Goal: Information Seeking & Learning: Check status

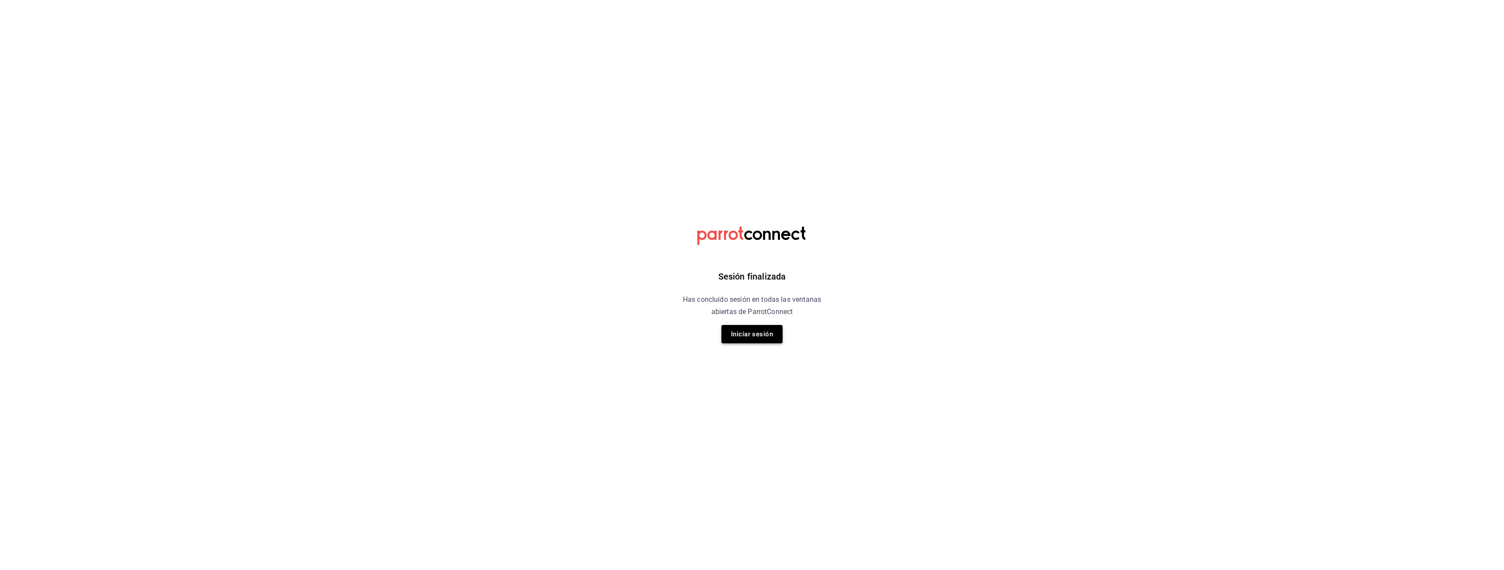
click at [769, 334] on button "Iniciar sesión" at bounding box center [751, 334] width 61 height 18
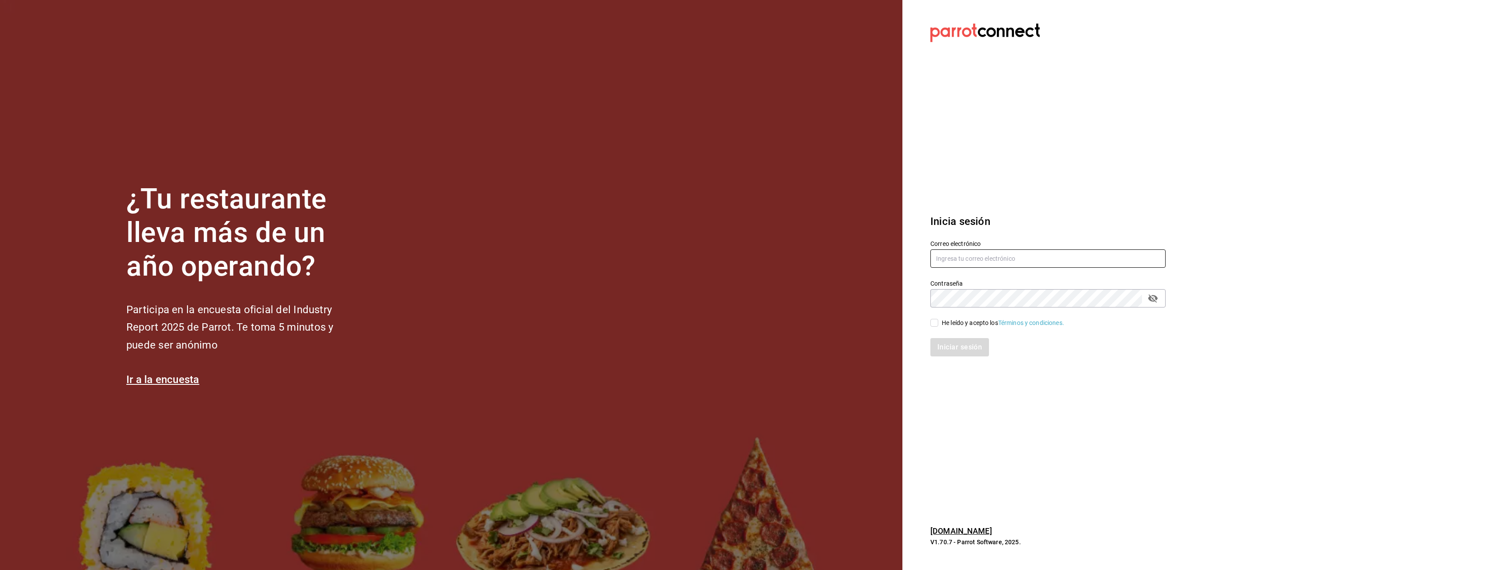
type input "[EMAIL_ADDRESS][DOMAIN_NAME]"
click at [934, 321] on input "He leído y acepto los Términos y condiciones." at bounding box center [934, 323] width 8 height 8
checkbox input "true"
click at [948, 346] on button "Iniciar sesión" at bounding box center [959, 347] width 59 height 18
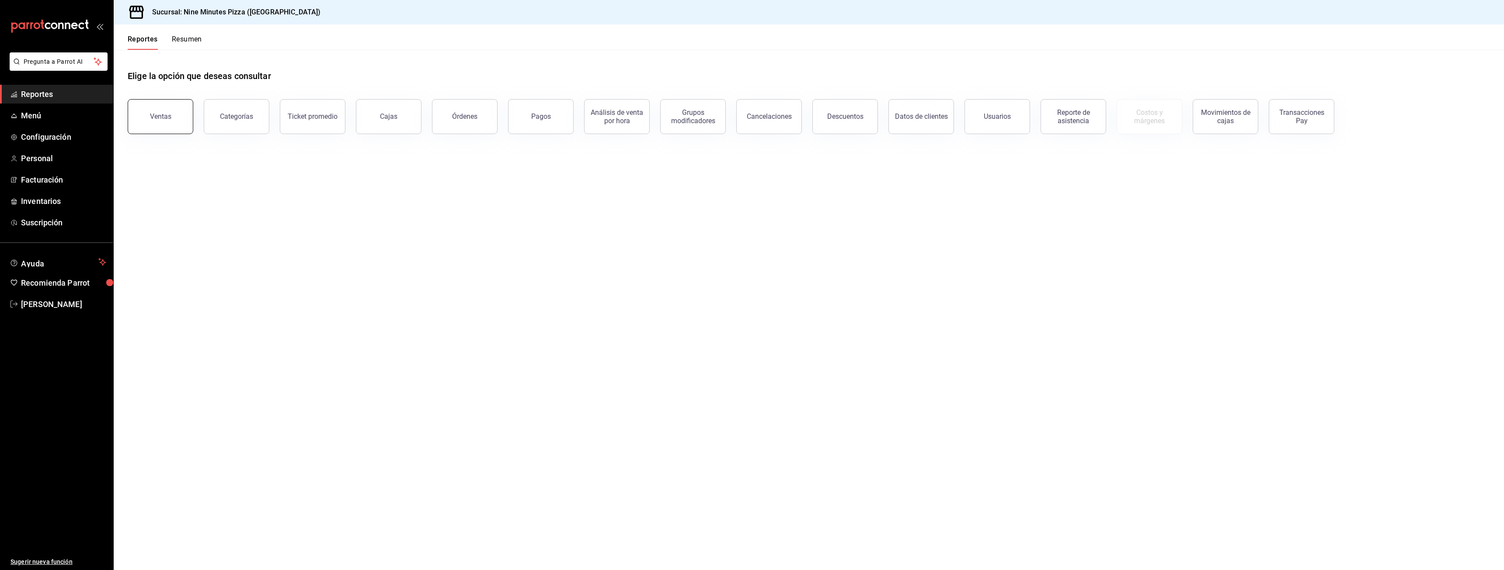
click at [156, 107] on button "Ventas" at bounding box center [161, 116] width 66 height 35
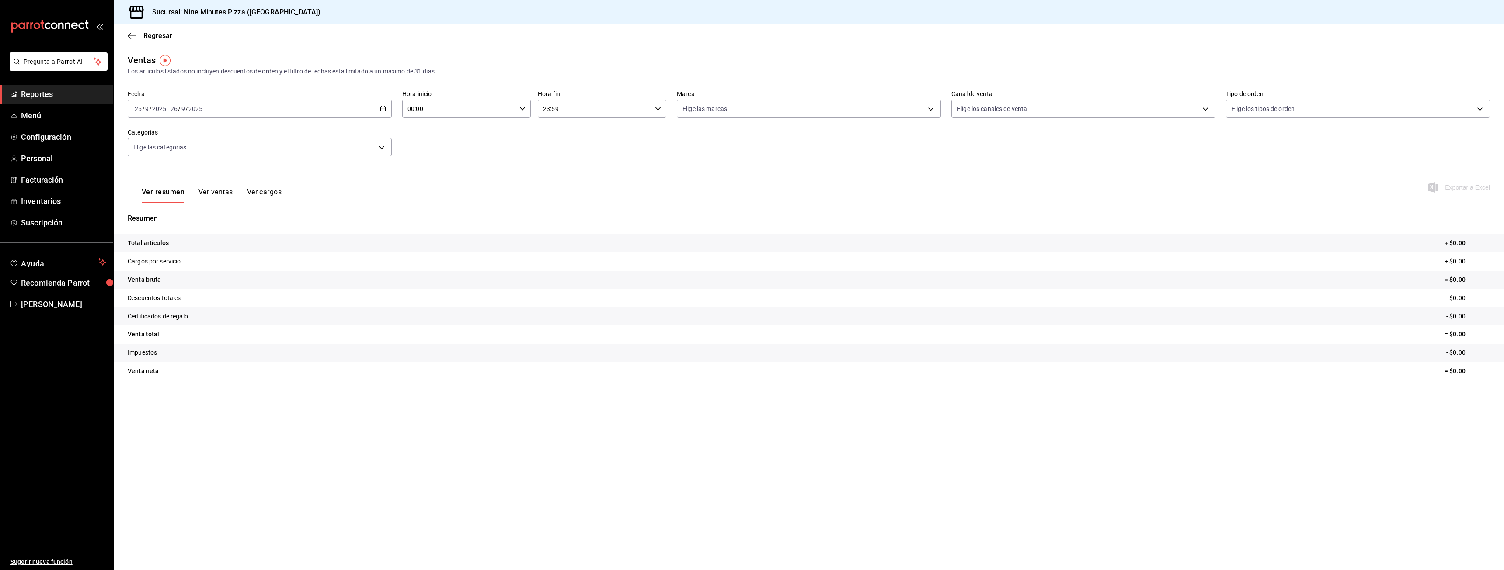
click at [379, 107] on div "[DATE] [DATE] - [DATE] [DATE]" at bounding box center [260, 109] width 264 height 18
click at [158, 209] on li "Rango de fechas" at bounding box center [169, 214] width 82 height 20
click at [229, 228] on button "22" at bounding box center [228, 225] width 15 height 16
click at [234, 226] on button "22" at bounding box center [228, 225] width 15 height 16
click at [282, 152] on body "Pregunta a Parrot AI Reportes Menú Configuración Personal Facturación Inventari…" at bounding box center [752, 285] width 1504 height 570
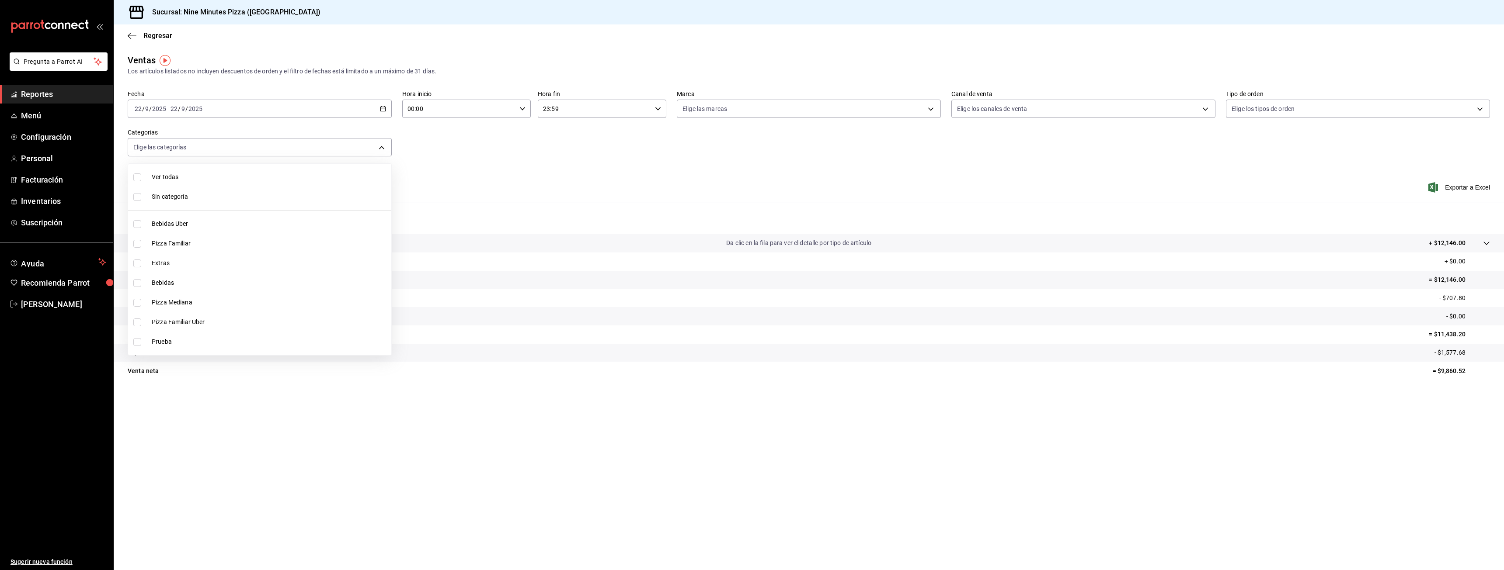
click at [195, 236] on li "Pizza Familiar" at bounding box center [259, 244] width 263 height 20
type input "a6f227a2-c6fa-4ea3-9182-23ddeeed6aca"
checkbox input "true"
click at [173, 302] on span "Pizza Mediana" at bounding box center [270, 302] width 236 height 9
type input "a6f227a2-c6fa-4ea3-9182-23ddeeed6aca,ae9660e2-3f7a-4949-86c3-e13fa0e79499"
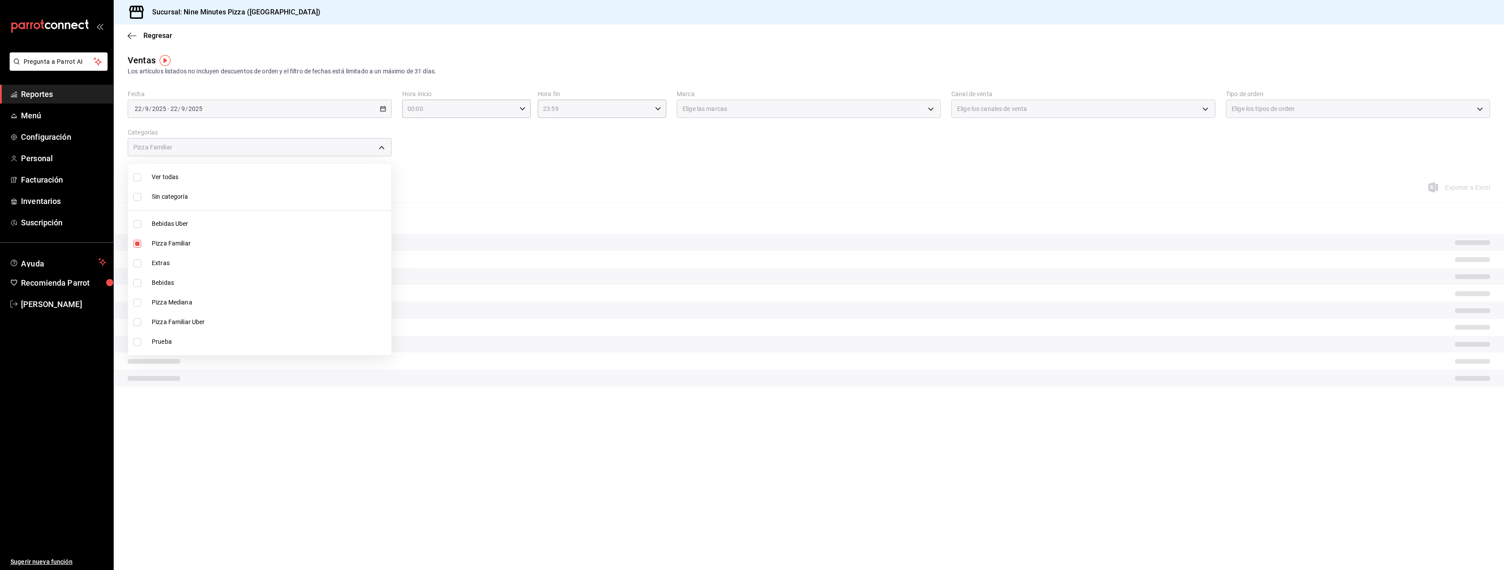
checkbox input "true"
click at [414, 167] on div at bounding box center [752, 285] width 1504 height 570
click at [219, 194] on button "Ver ventas" at bounding box center [215, 195] width 35 height 15
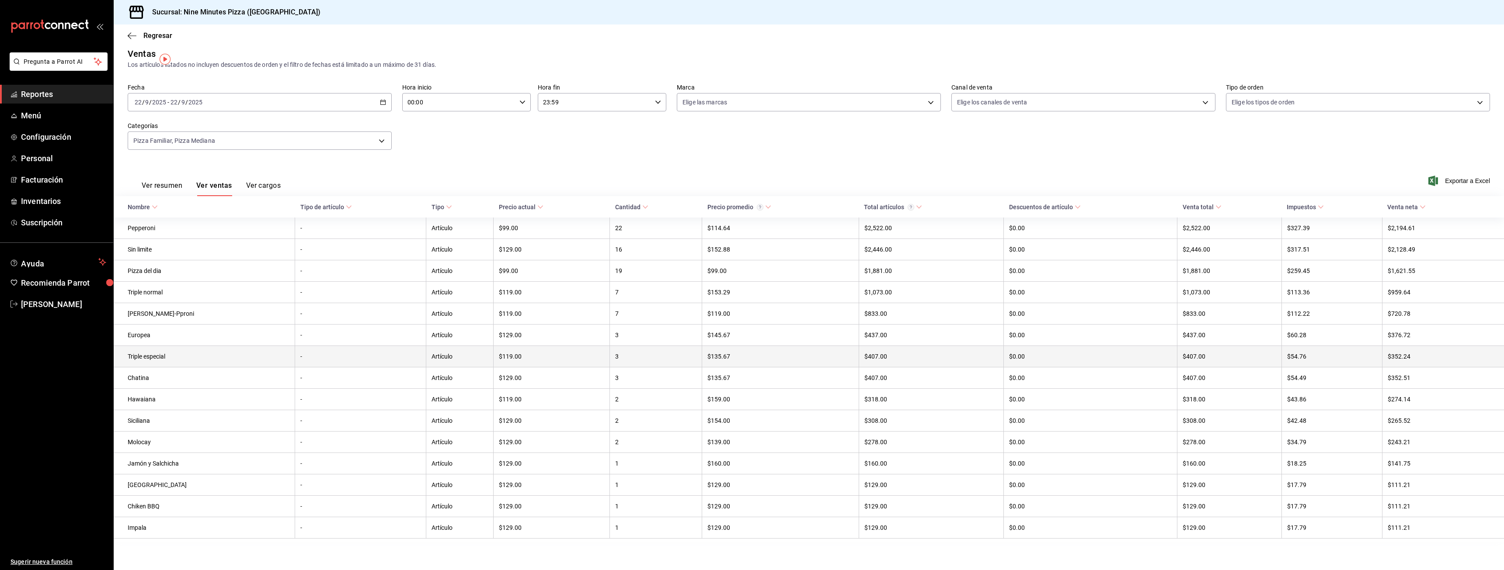
scroll to position [14, 0]
click at [135, 33] on icon "button" at bounding box center [132, 36] width 9 height 8
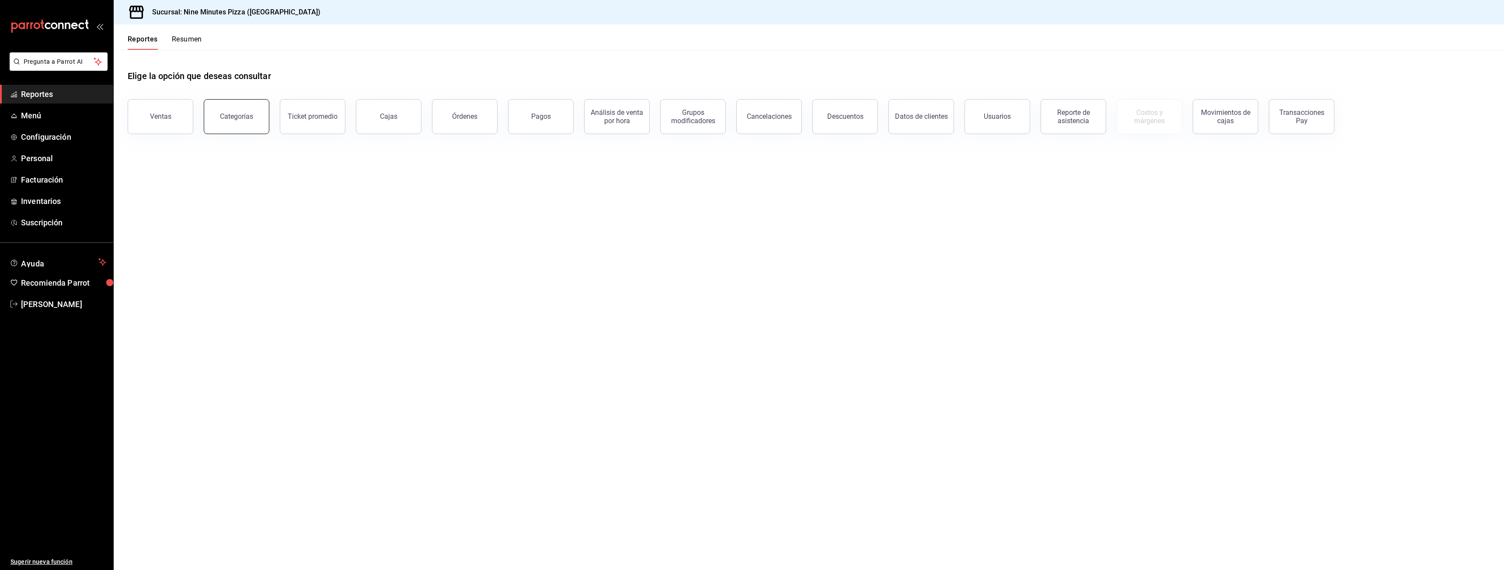
click at [250, 129] on button "Categorías" at bounding box center [237, 116] width 66 height 35
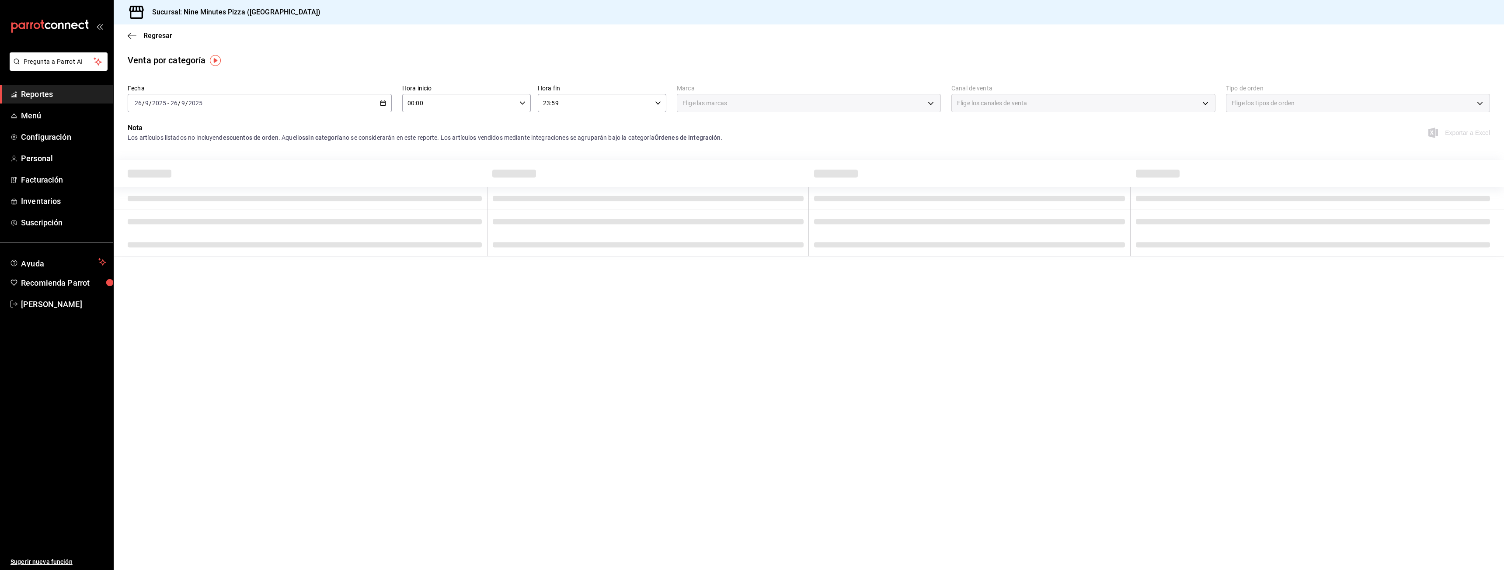
click at [381, 101] on icon "button" at bounding box center [383, 103] width 6 height 6
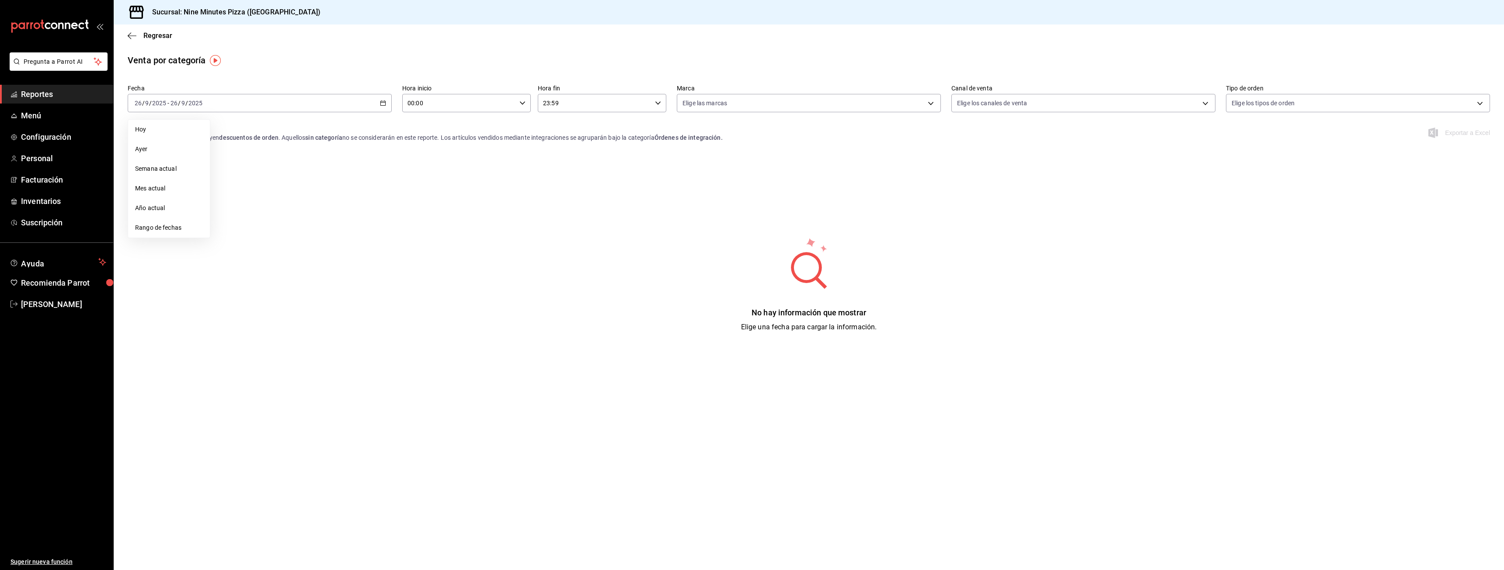
click at [159, 234] on li "Rango de fechas" at bounding box center [169, 228] width 82 height 20
click at [229, 220] on abbr "22" at bounding box center [229, 219] width 6 height 6
click at [229, 221] on abbr "22" at bounding box center [229, 219] width 6 height 6
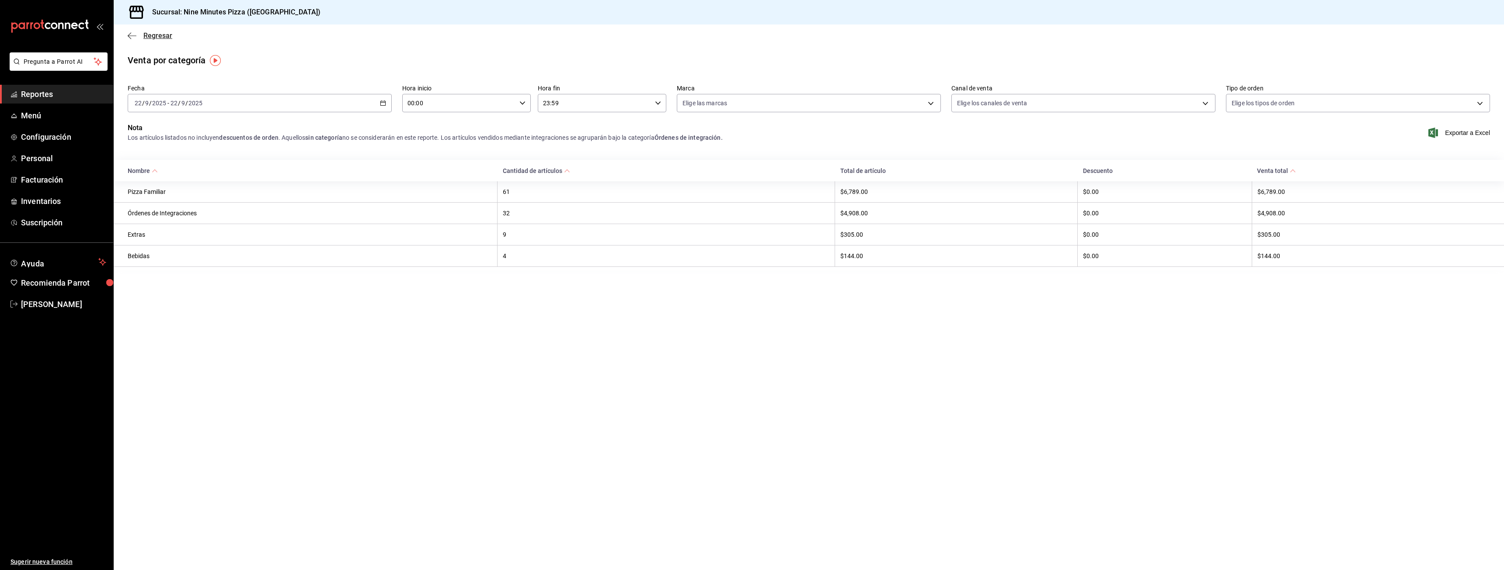
click at [130, 34] on icon "button" at bounding box center [129, 35] width 3 height 7
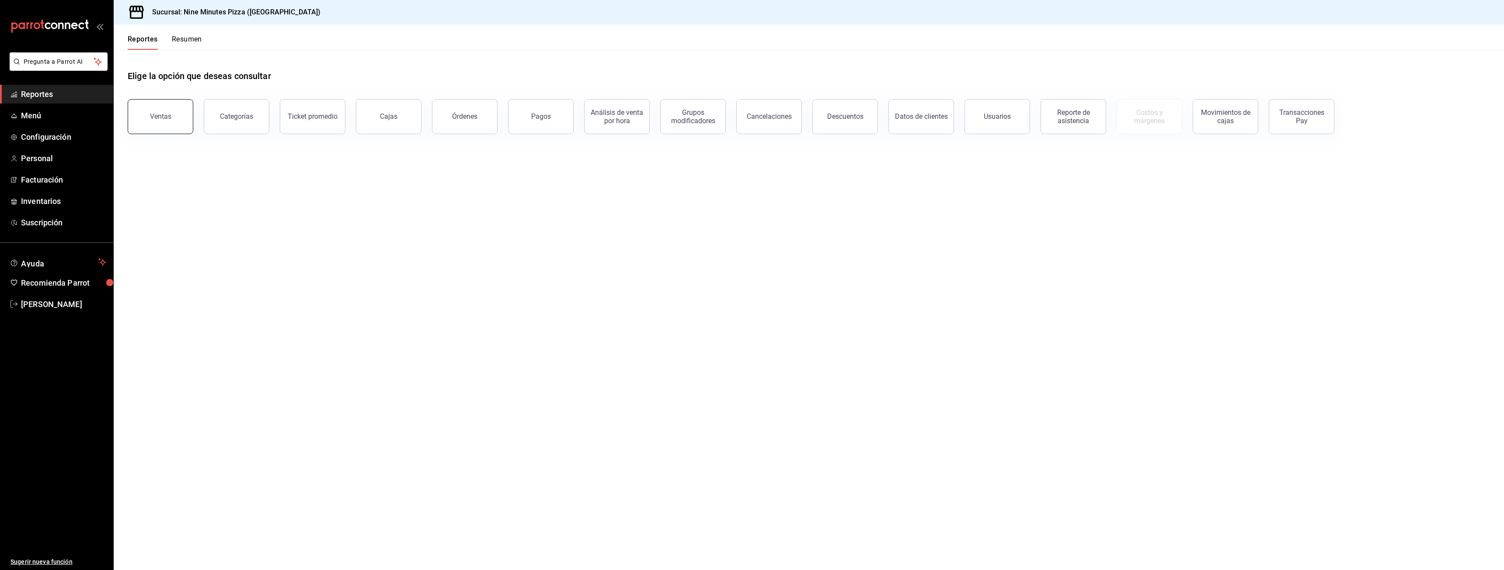
click at [170, 118] on div "Ventas" at bounding box center [160, 116] width 21 height 8
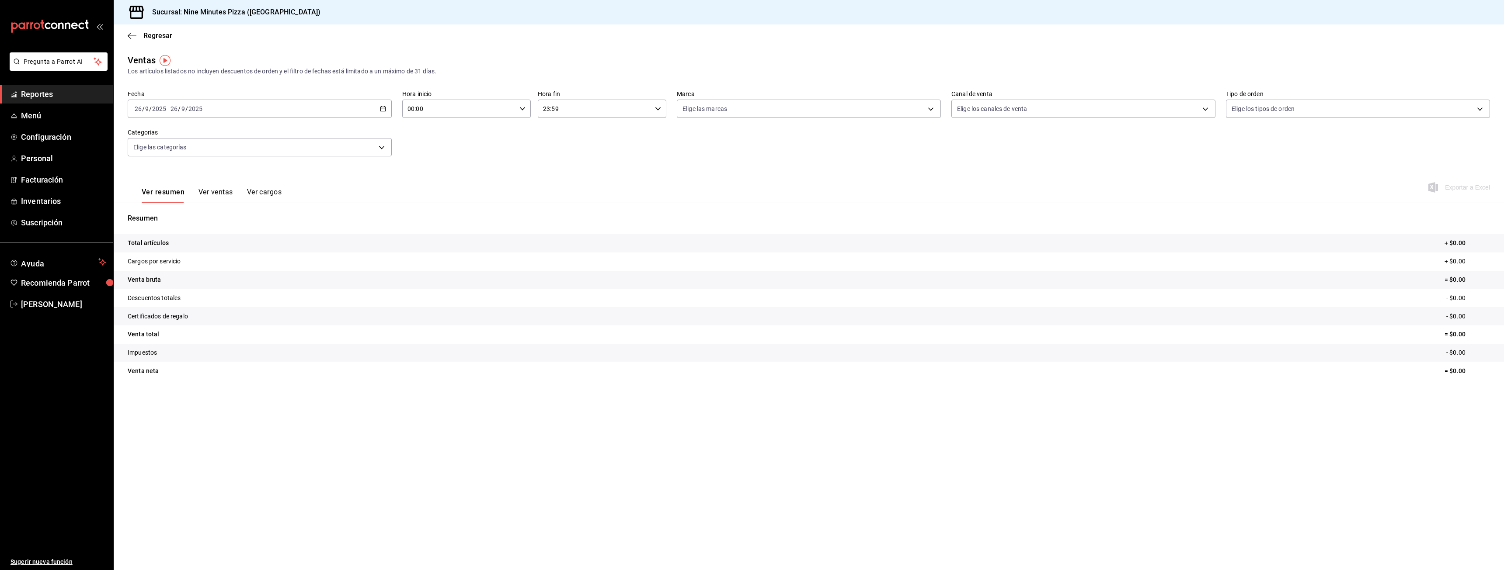
click at [388, 111] on div "[DATE] [DATE] - [DATE] [DATE]" at bounding box center [260, 109] width 264 height 18
click at [376, 149] on body "Pregunta a Parrot AI Reportes Menú Configuración Personal Facturación Inventari…" at bounding box center [752, 285] width 1504 height 570
click at [372, 150] on div at bounding box center [752, 285] width 1504 height 570
click at [380, 107] on icon "button" at bounding box center [383, 109] width 6 height 6
click at [168, 208] on li "Rango de fechas" at bounding box center [169, 214] width 82 height 20
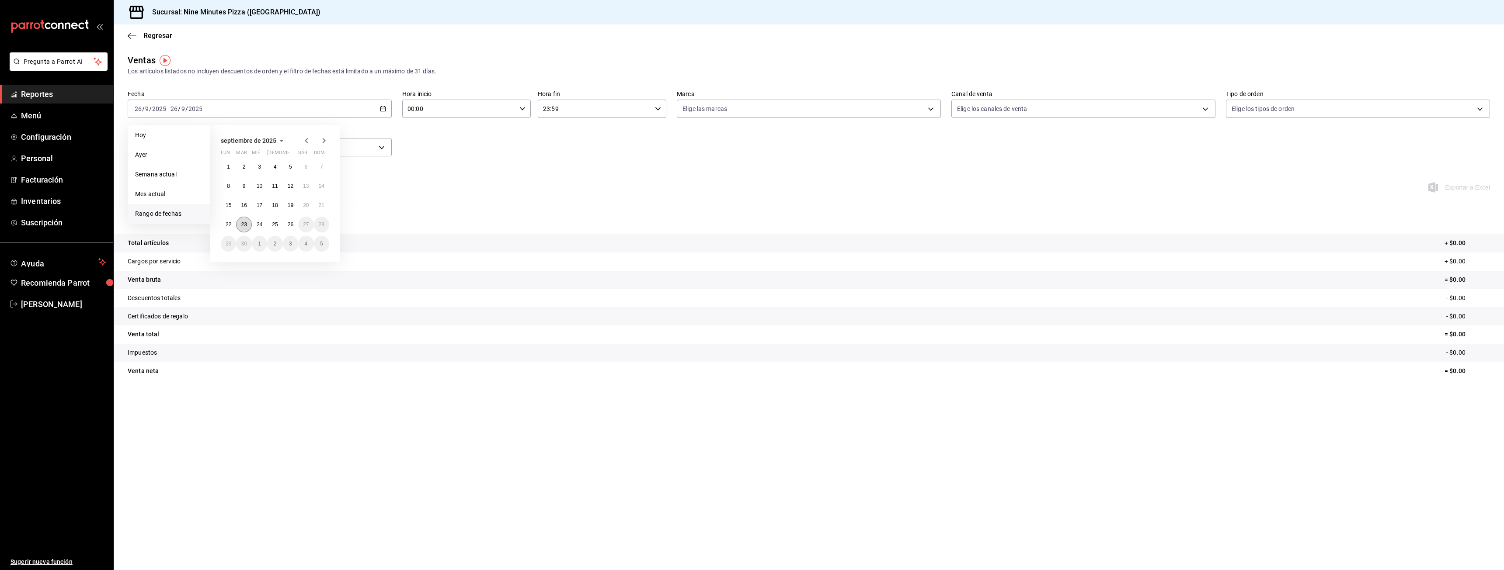
click at [238, 226] on button "23" at bounding box center [243, 225] width 15 height 16
click at [244, 228] on button "23" at bounding box center [243, 225] width 15 height 16
click at [383, 155] on body "Pregunta a Parrot AI Reportes Menú Configuración Personal Facturación Inventari…" at bounding box center [752, 285] width 1504 height 570
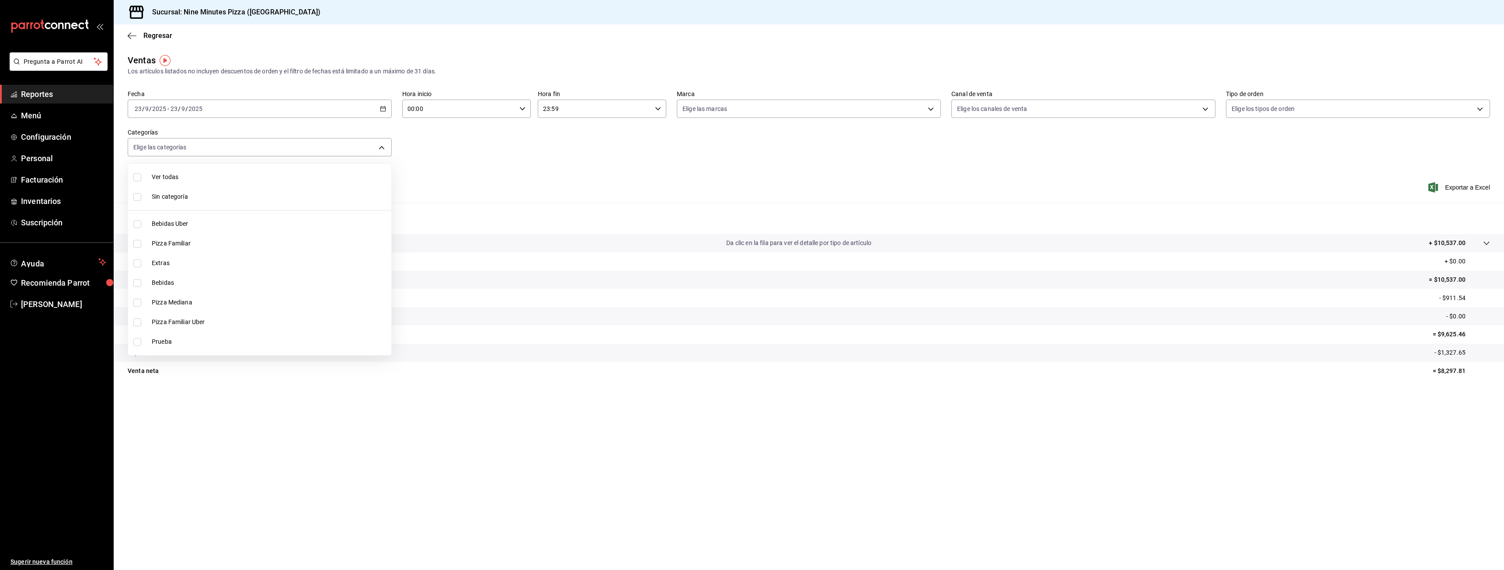
click at [203, 239] on span "Pizza Familiar" at bounding box center [270, 243] width 236 height 9
type input "a6f227a2-c6fa-4ea3-9182-23ddeeed6aca"
checkbox input "true"
click at [194, 302] on span "Pizza Mediana" at bounding box center [270, 302] width 236 height 9
type input "a6f227a2-c6fa-4ea3-9182-23ddeeed6aca,ae9660e2-3f7a-4949-86c3-e13fa0e79499"
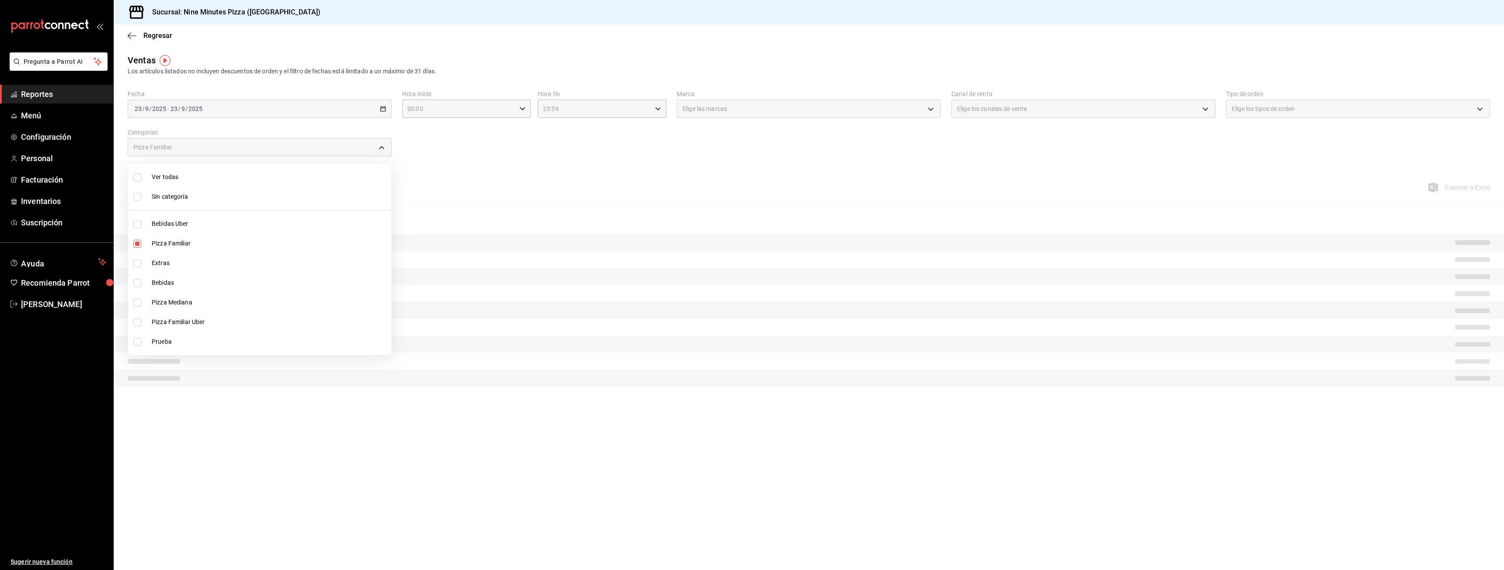
checkbox input "true"
click at [443, 161] on div at bounding box center [752, 285] width 1504 height 570
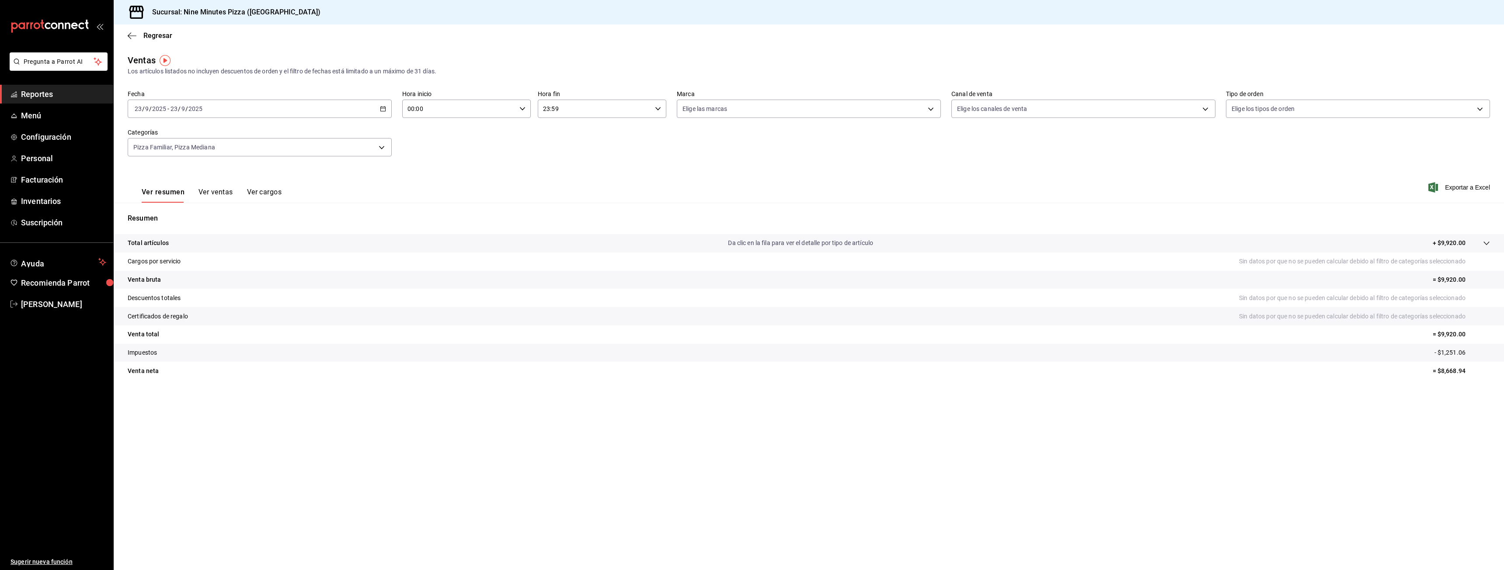
click at [216, 190] on button "Ver ventas" at bounding box center [215, 195] width 35 height 15
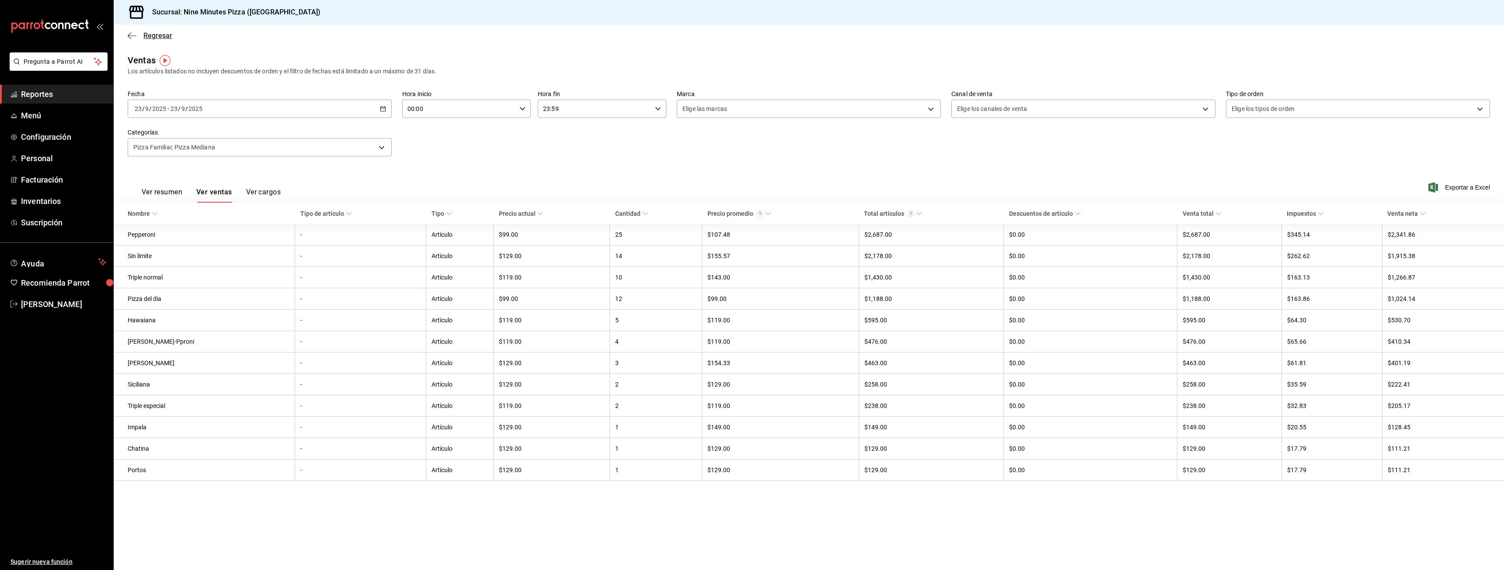
click at [132, 36] on icon "button" at bounding box center [132, 36] width 9 height 8
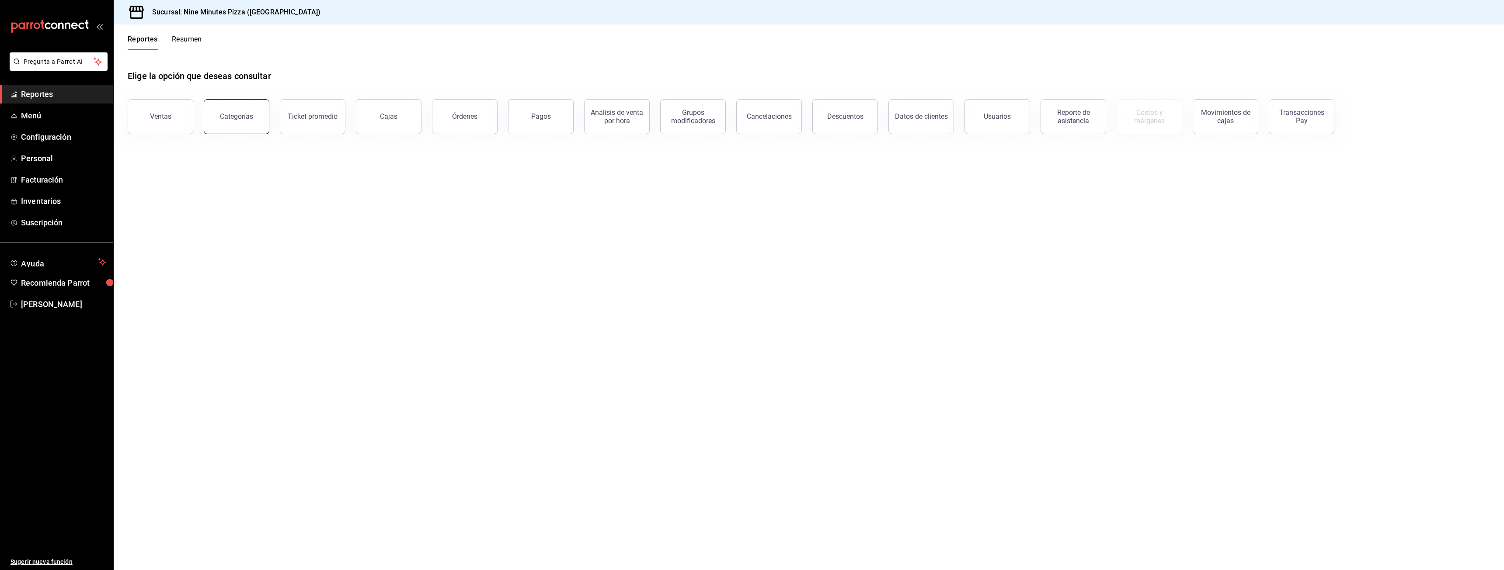
click at [243, 109] on button "Categorías" at bounding box center [237, 116] width 66 height 35
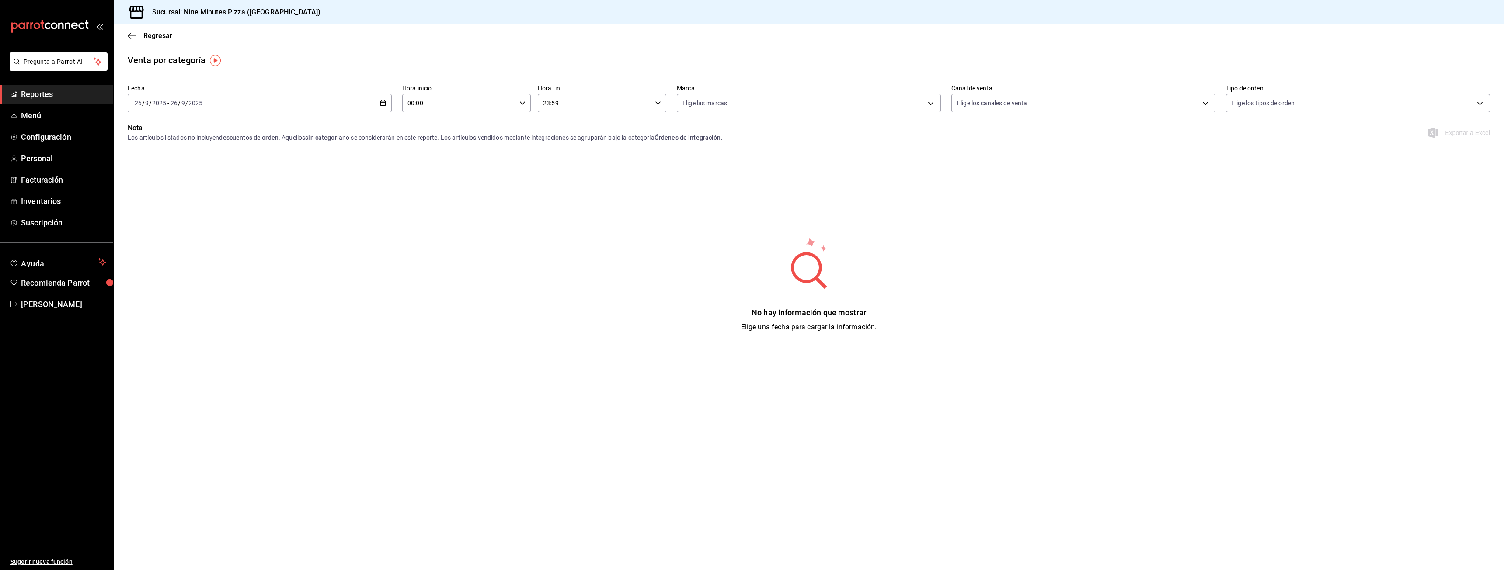
click at [376, 102] on div "[DATE] [DATE] - [DATE] [DATE]" at bounding box center [260, 103] width 264 height 18
click at [162, 228] on span "Rango de fechas" at bounding box center [169, 227] width 68 height 9
click at [247, 215] on button "23" at bounding box center [243, 219] width 15 height 16
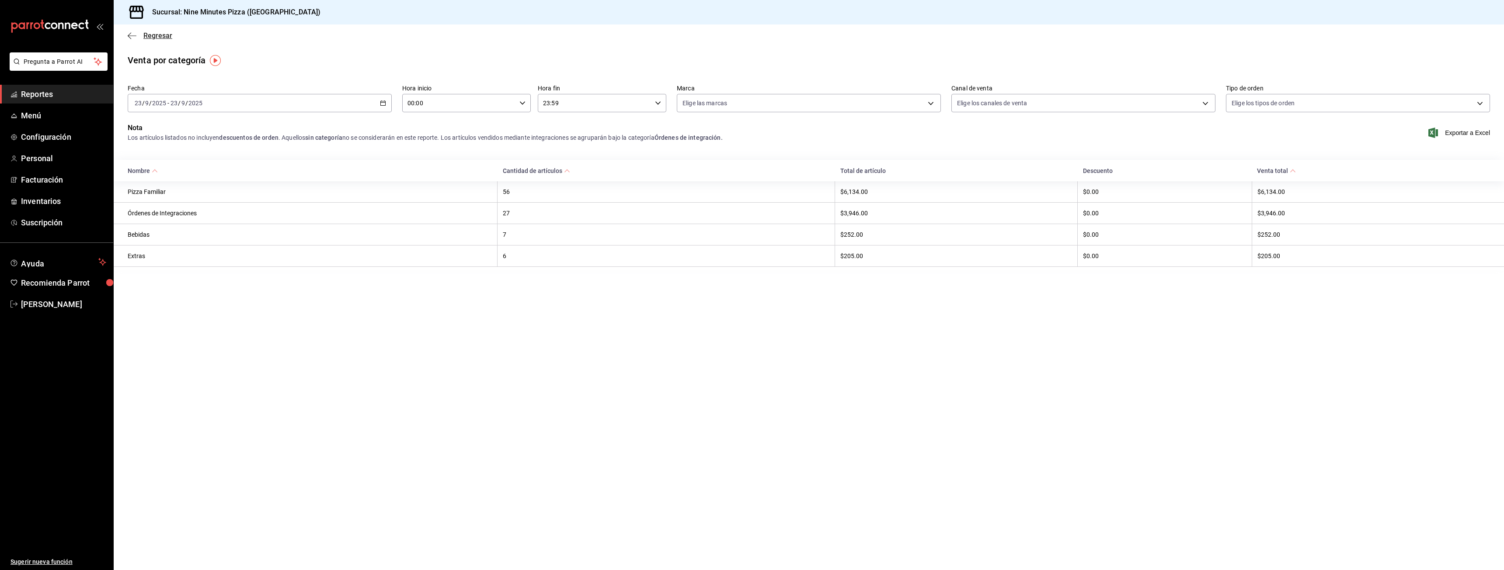
click at [137, 31] on span "Regresar" at bounding box center [150, 35] width 45 height 8
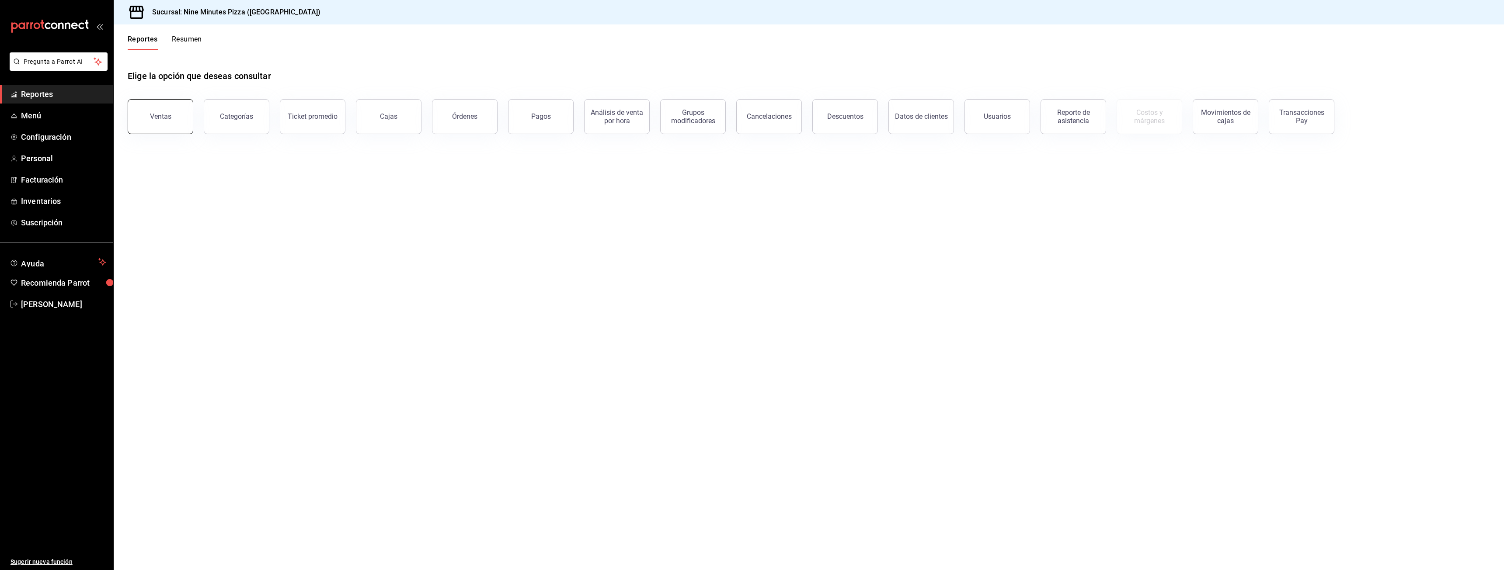
click at [176, 108] on button "Ventas" at bounding box center [161, 116] width 66 height 35
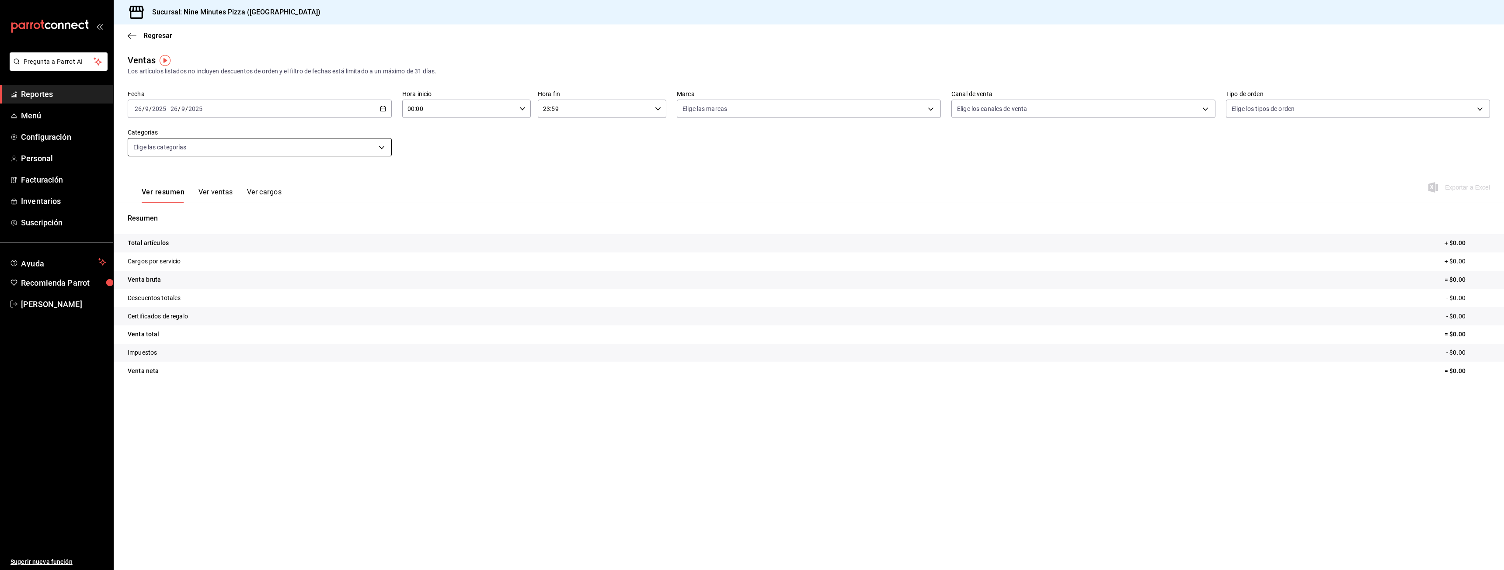
click at [376, 140] on body "Pregunta a Parrot AI Reportes Menú Configuración Personal Facturación Inventari…" at bounding box center [752, 285] width 1504 height 570
click at [197, 239] on span "Pizza Familiar" at bounding box center [270, 243] width 236 height 9
type input "a6f227a2-c6fa-4ea3-9182-23ddeeed6aca"
checkbox input "true"
click at [179, 305] on span "Pizza Mediana" at bounding box center [270, 302] width 236 height 9
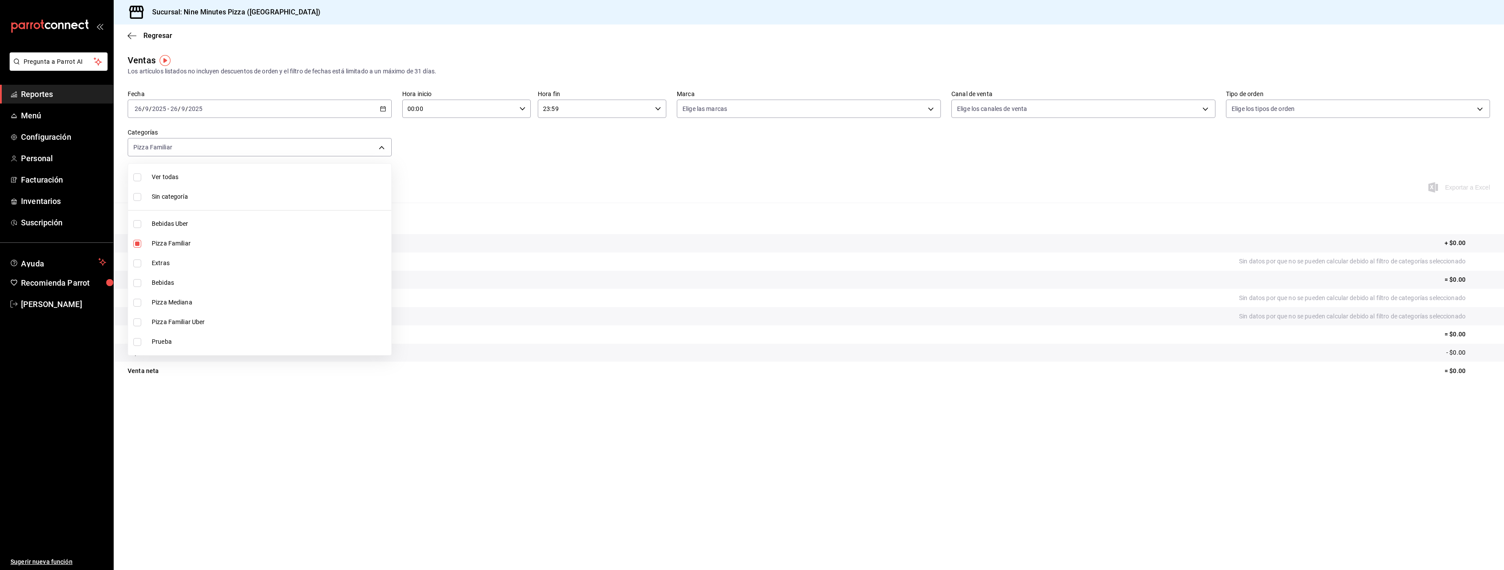
type input "a6f227a2-c6fa-4ea3-9182-23ddeeed6aca,ae9660e2-3f7a-4949-86c3-e13fa0e79499"
checkbox input "true"
click at [391, 113] on div at bounding box center [752, 285] width 1504 height 570
click at [383, 110] on div "Ver todas Sin categoría Bebidas Uber Pizza Familiar Extras Bebidas Pizza Median…" at bounding box center [752, 285] width 1504 height 570
click at [383, 110] on icon "button" at bounding box center [383, 109] width 6 height 6
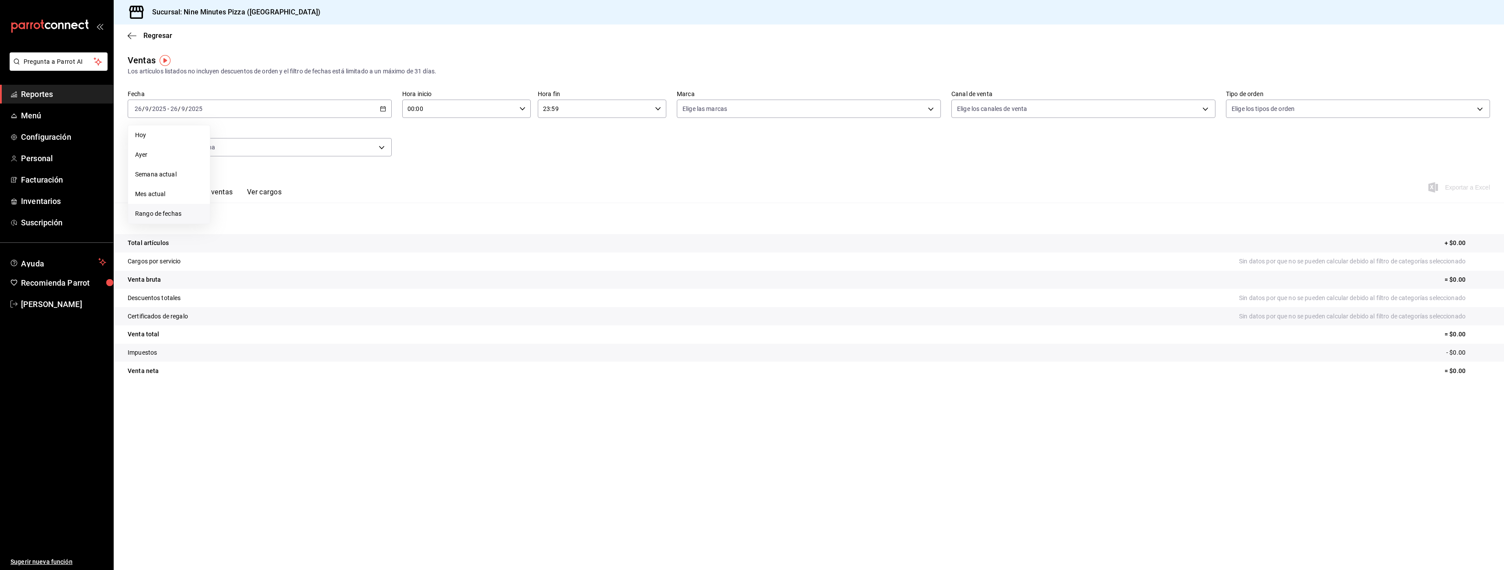
click at [178, 212] on span "Rango de fechas" at bounding box center [169, 213] width 68 height 9
click at [258, 221] on button "24" at bounding box center [259, 225] width 15 height 16
click at [215, 198] on button "Ver ventas" at bounding box center [215, 195] width 35 height 15
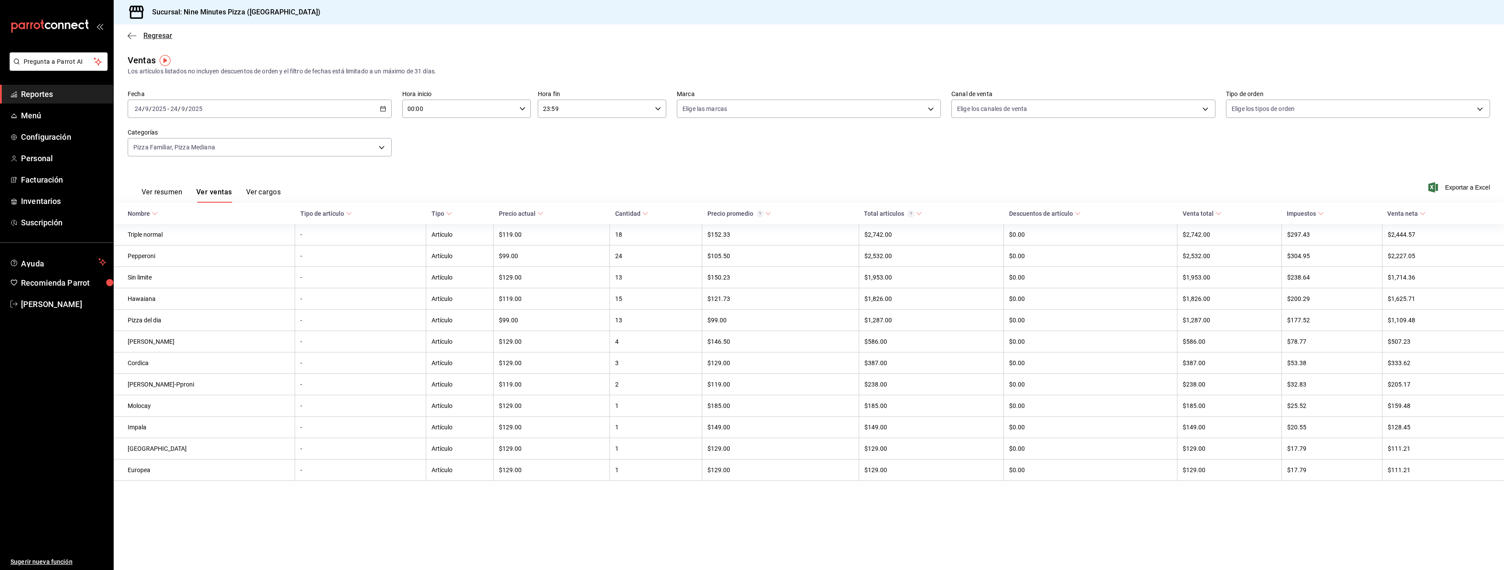
click at [129, 38] on icon "button" at bounding box center [132, 36] width 9 height 8
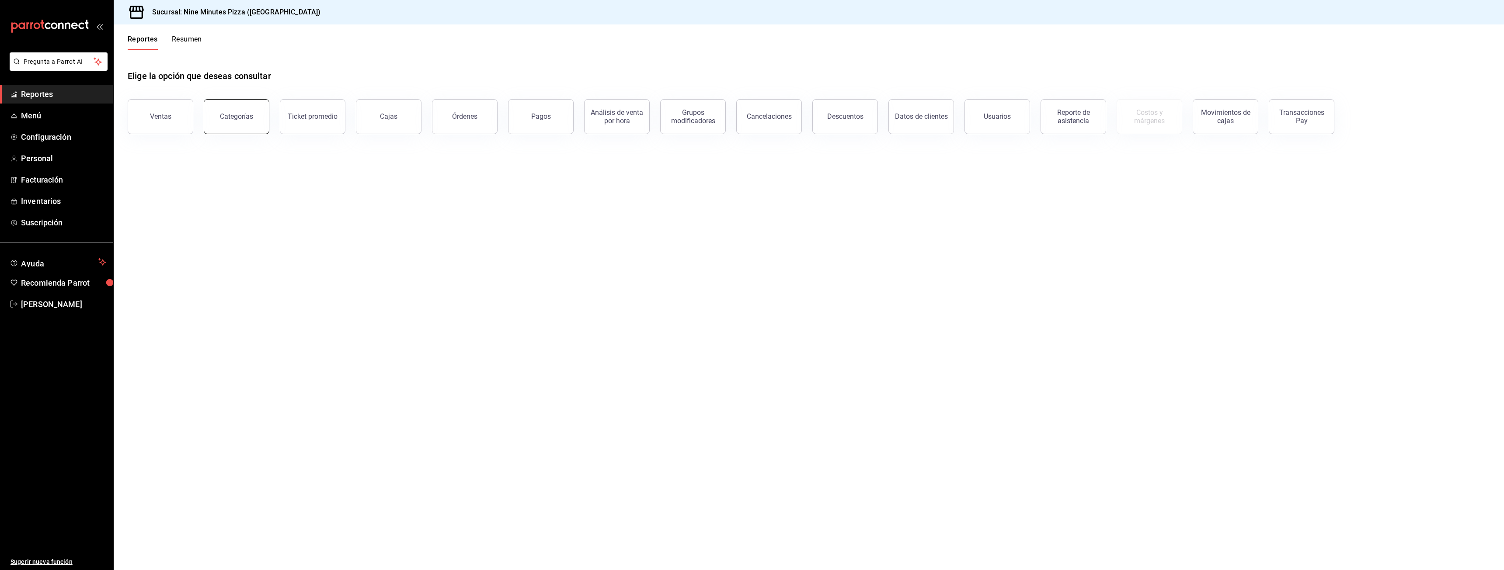
click at [234, 113] on div "Categorías" at bounding box center [236, 116] width 33 height 8
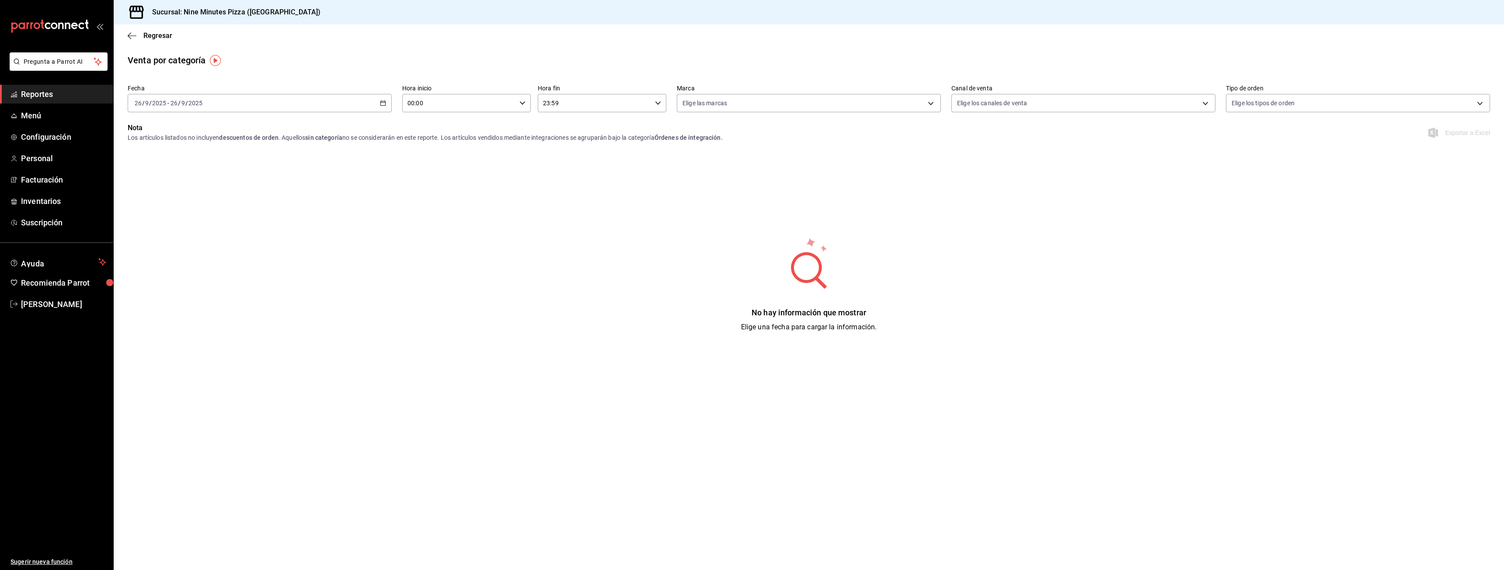
click at [382, 107] on div "[DATE] [DATE] - [DATE] [DATE]" at bounding box center [260, 103] width 264 height 18
click at [179, 229] on span "Rango de fechas" at bounding box center [169, 227] width 68 height 9
click at [262, 220] on abbr "24" at bounding box center [260, 219] width 6 height 6
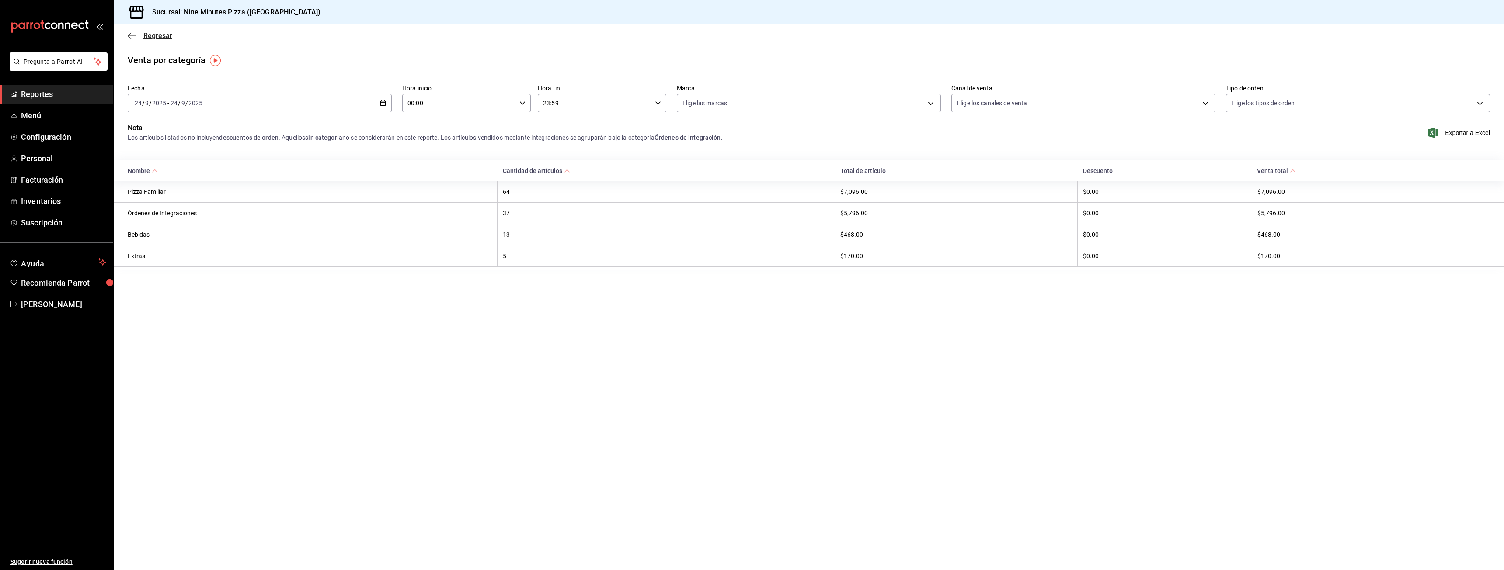
click at [135, 36] on icon "button" at bounding box center [132, 36] width 9 height 8
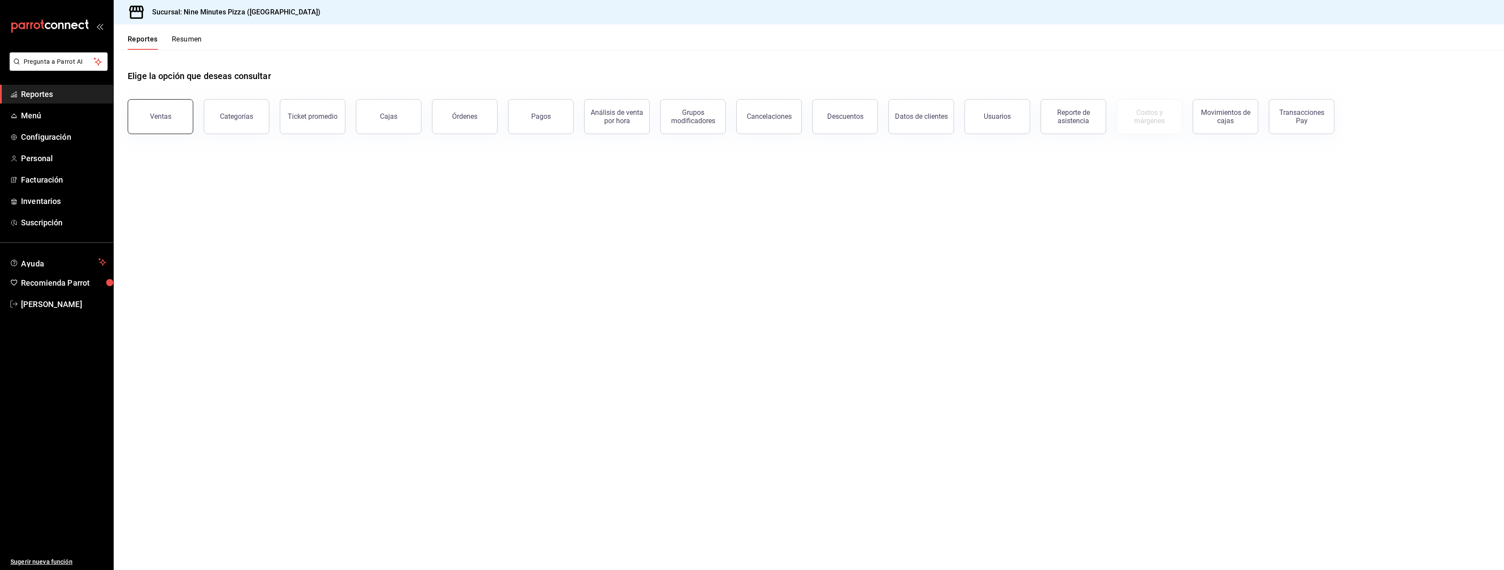
click at [165, 127] on button "Ventas" at bounding box center [161, 116] width 66 height 35
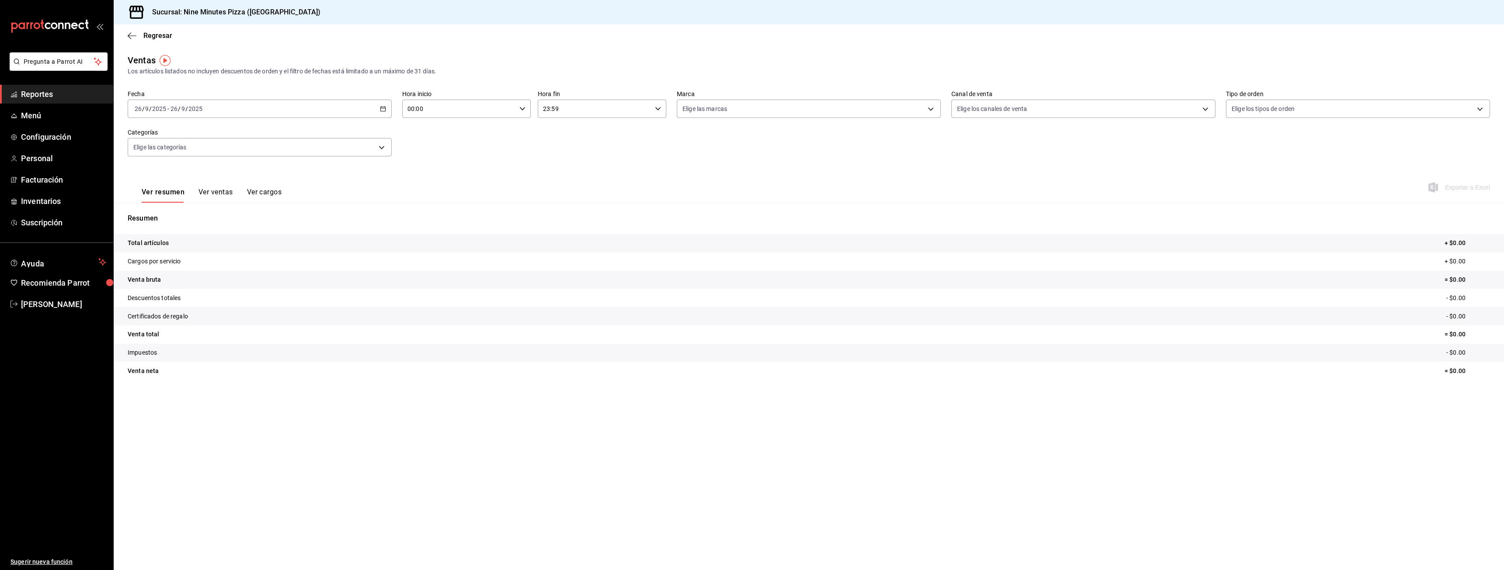
click at [389, 110] on div "[DATE] [DATE] - [DATE] [DATE]" at bounding box center [260, 109] width 264 height 18
click at [160, 216] on span "Rango de fechas" at bounding box center [169, 213] width 68 height 9
click at [269, 223] on button "25" at bounding box center [274, 225] width 15 height 16
click at [272, 225] on abbr "25" at bounding box center [275, 225] width 6 height 6
click at [300, 156] on div "Fecha [DATE] [DATE] - [DATE] [DATE] Hora inicio 00:00 Hora inicio Hora fin 23:5…" at bounding box center [809, 128] width 1362 height 77
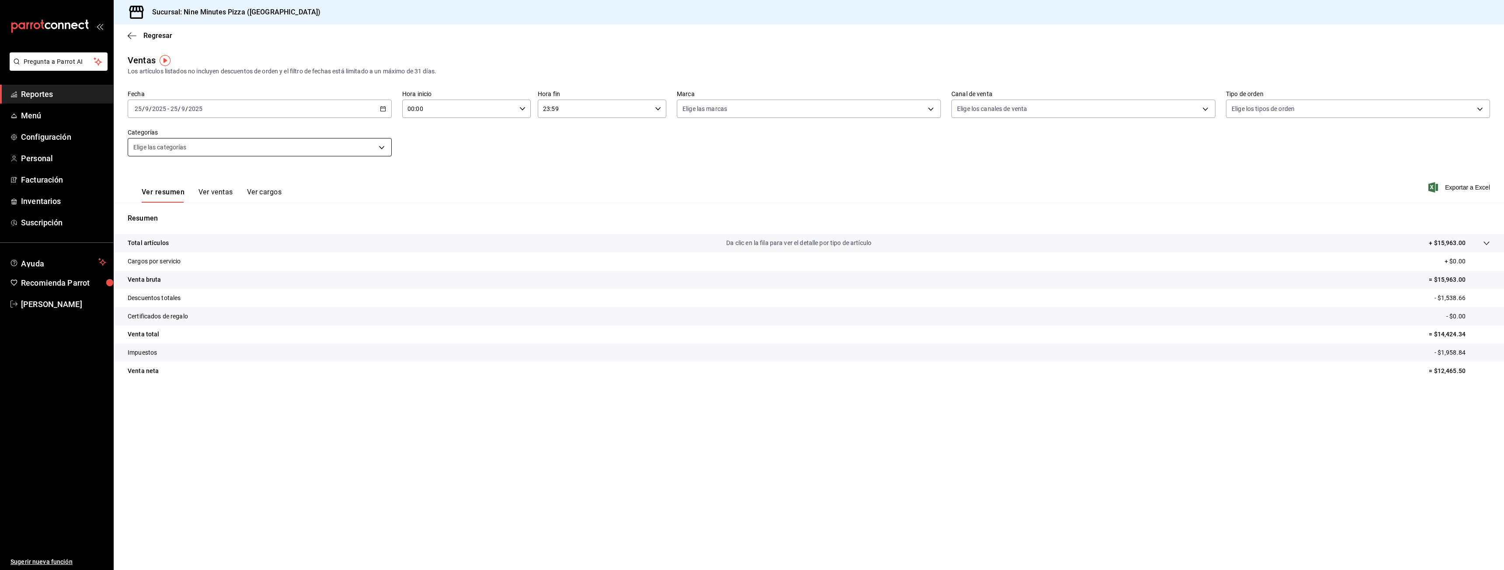
click at [305, 153] on body "Pregunta a Parrot AI Reportes Menú Configuración Personal Facturación Inventari…" at bounding box center [752, 285] width 1504 height 570
click at [202, 236] on li "Pizza Familiar" at bounding box center [259, 244] width 263 height 20
type input "a6f227a2-c6fa-4ea3-9182-23ddeeed6aca"
checkbox input "true"
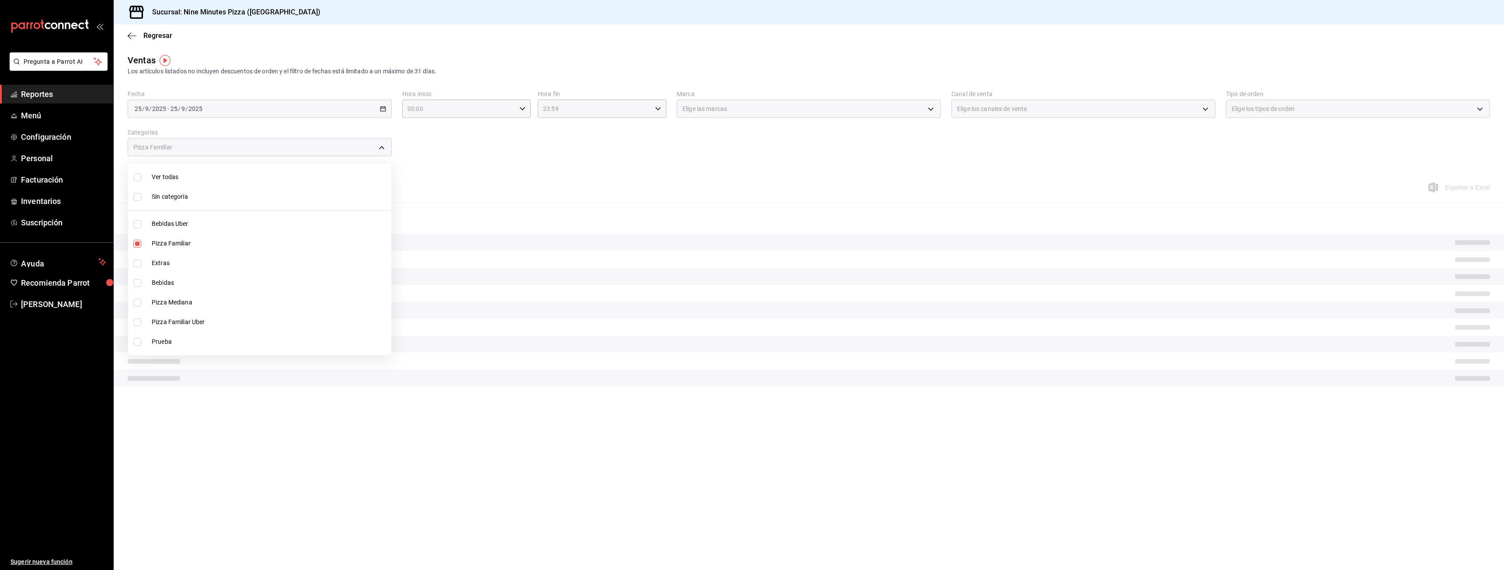
click at [186, 299] on span "Pizza Mediana" at bounding box center [270, 302] width 236 height 9
type input "a6f227a2-c6fa-4ea3-9182-23ddeeed6aca,ae9660e2-3f7a-4949-86c3-e13fa0e79499"
checkbox input "true"
click at [454, 172] on div at bounding box center [752, 285] width 1504 height 570
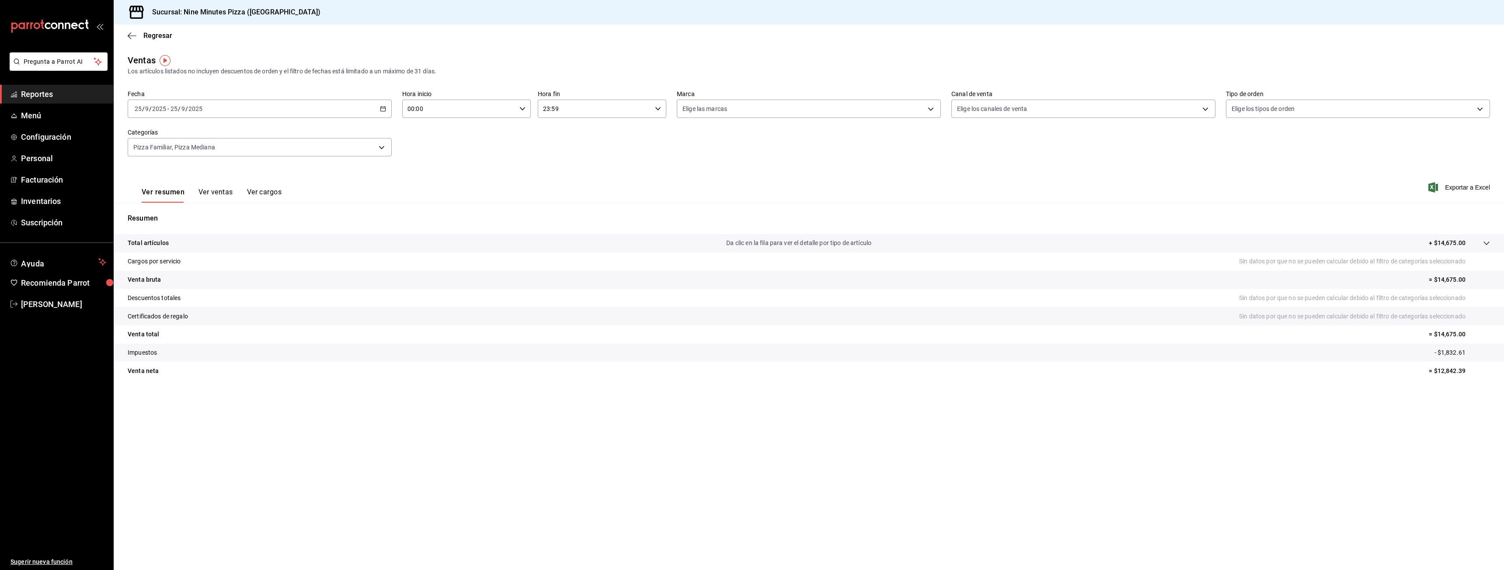
click at [204, 191] on button "Ver ventas" at bounding box center [215, 195] width 35 height 15
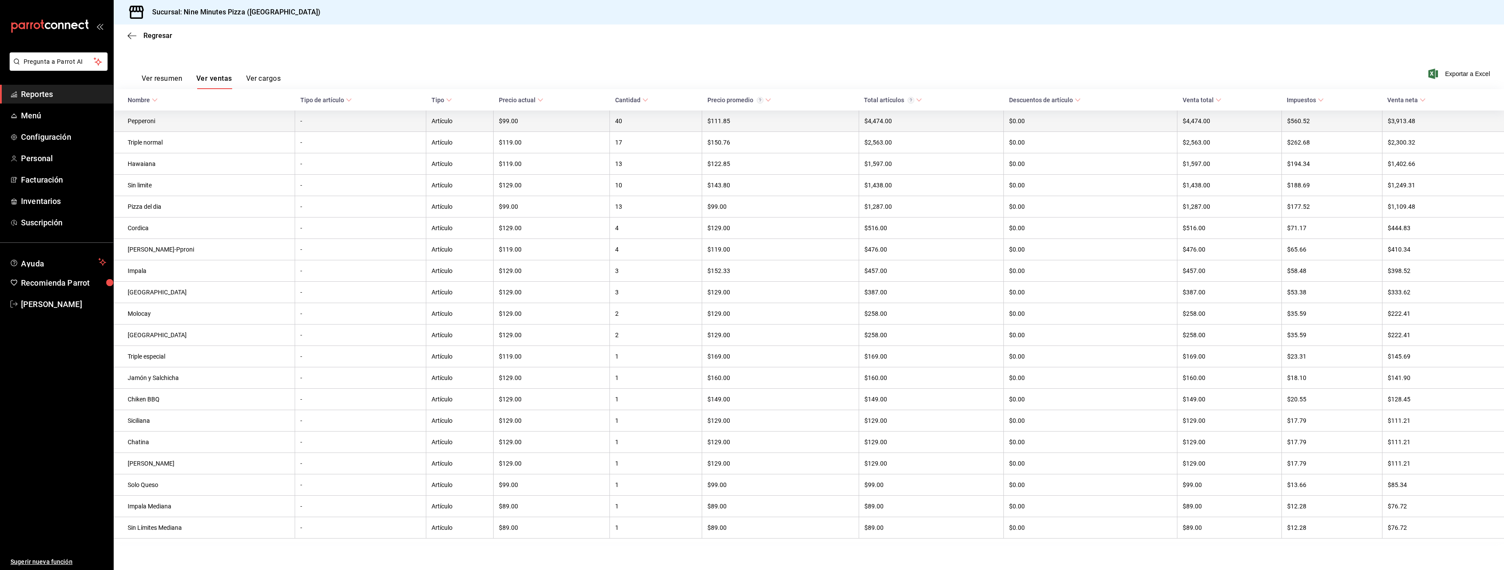
scroll to position [123, 0]
click at [131, 35] on icon "button" at bounding box center [132, 36] width 9 height 8
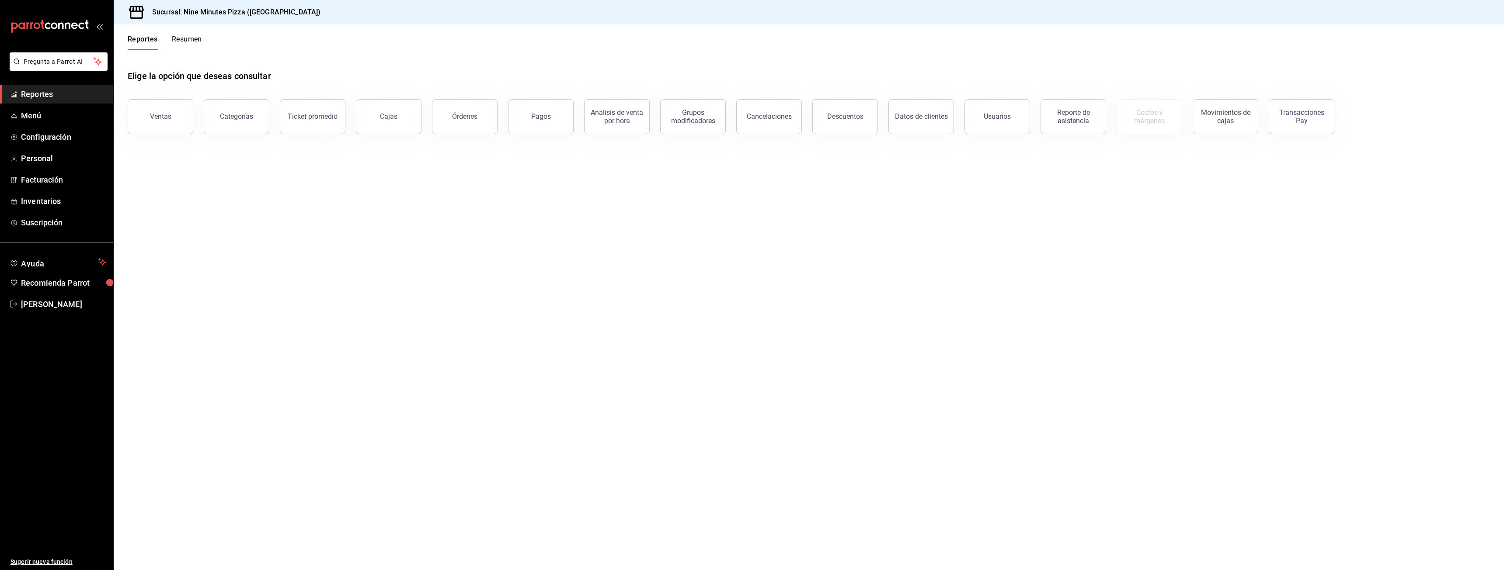
click at [203, 100] on div "Categorías" at bounding box center [231, 111] width 76 height 45
click at [236, 118] on div "Categorías" at bounding box center [236, 116] width 33 height 8
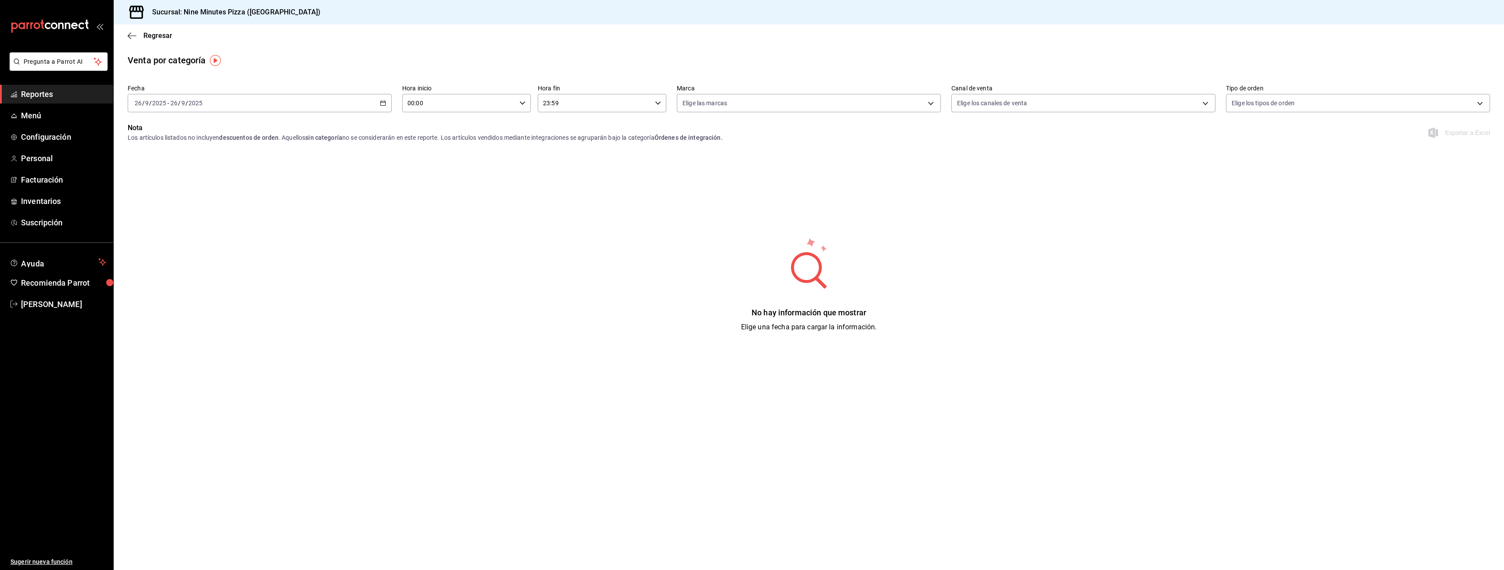
click at [373, 100] on div "[DATE] [DATE] - [DATE] [DATE]" at bounding box center [260, 103] width 264 height 18
click at [159, 144] on li "Ayer" at bounding box center [169, 149] width 82 height 20
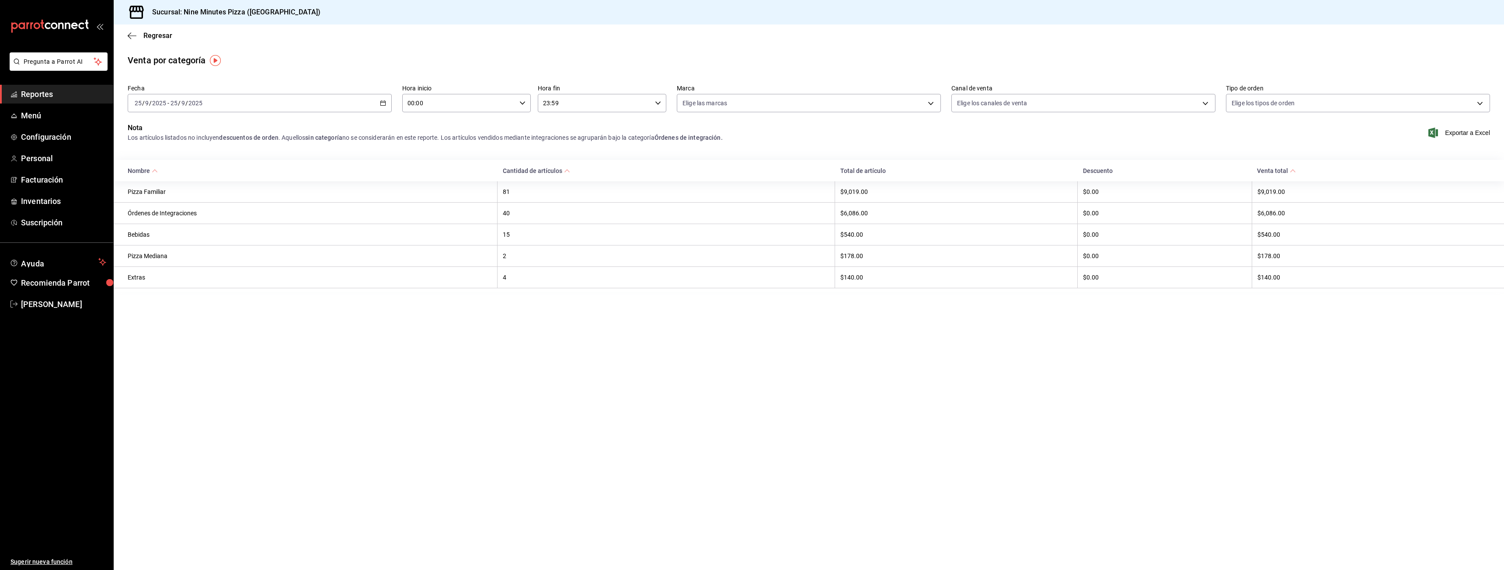
click at [384, 101] on icon "button" at bounding box center [383, 103] width 6 height 6
click at [402, 361] on main "Regresar Venta por categoría Fecha [DATE] [DATE] - [DATE] [DATE] [DATE] [DATE] …" at bounding box center [809, 297] width 1390 height 546
click at [383, 107] on div "[DATE] [DATE] - [DATE] [DATE]" at bounding box center [260, 103] width 264 height 18
click at [142, 35] on span "Regresar" at bounding box center [150, 35] width 45 height 8
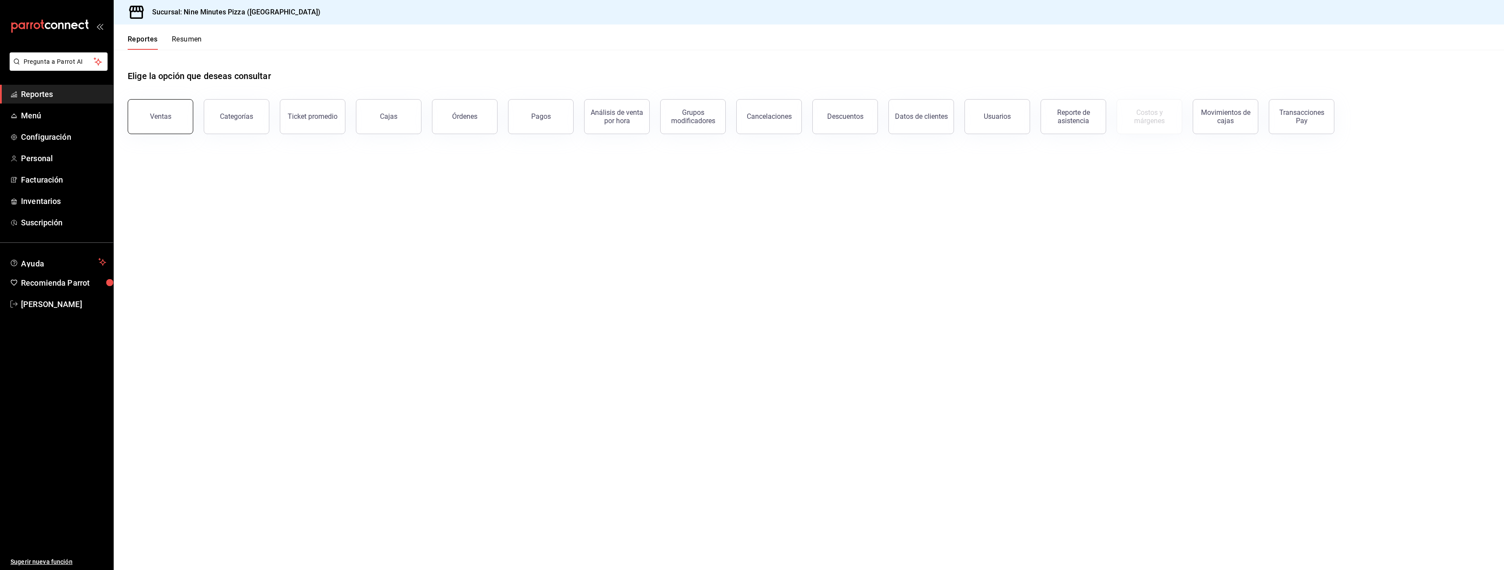
click at [174, 124] on button "Ventas" at bounding box center [161, 116] width 66 height 35
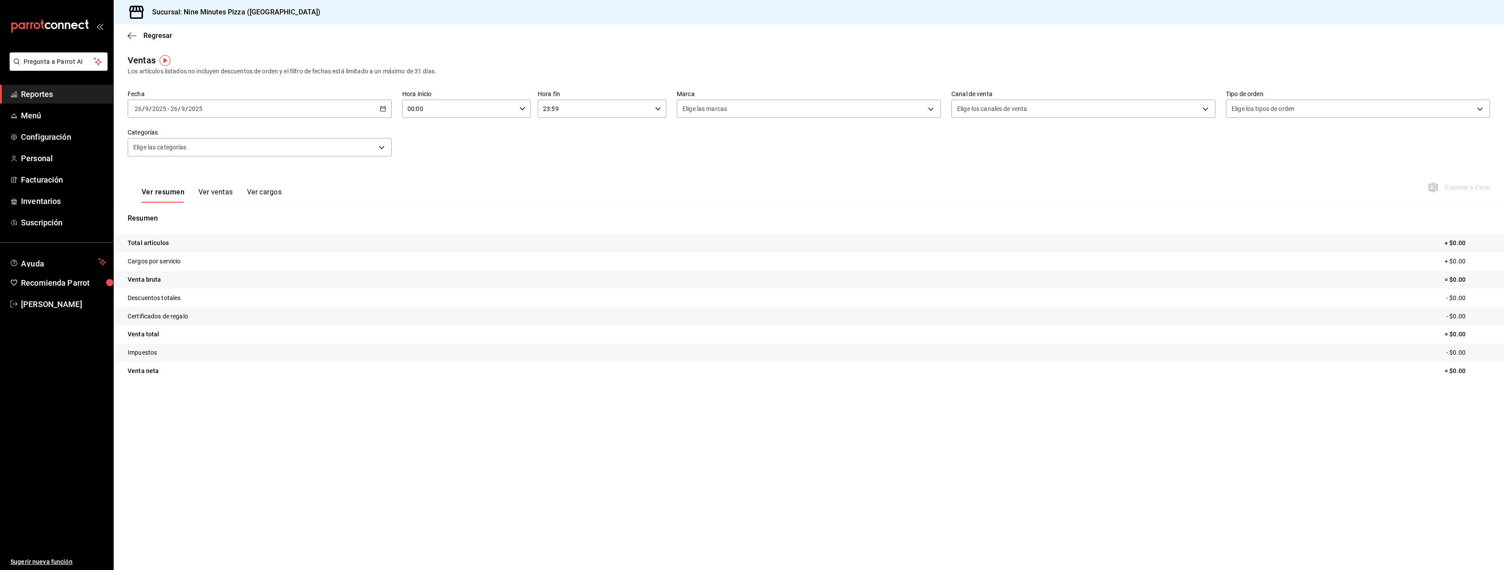
click at [382, 106] on icon "button" at bounding box center [383, 109] width 6 height 6
click at [170, 160] on li "Ayer" at bounding box center [169, 155] width 82 height 20
click at [375, 146] on body "Pregunta a Parrot AI Reportes Menú Configuración Personal Facturación Inventari…" at bounding box center [752, 285] width 1504 height 570
click at [191, 243] on span "Pizza Familiar" at bounding box center [270, 243] width 236 height 9
type input "a6f227a2-c6fa-4ea3-9182-23ddeeed6aca"
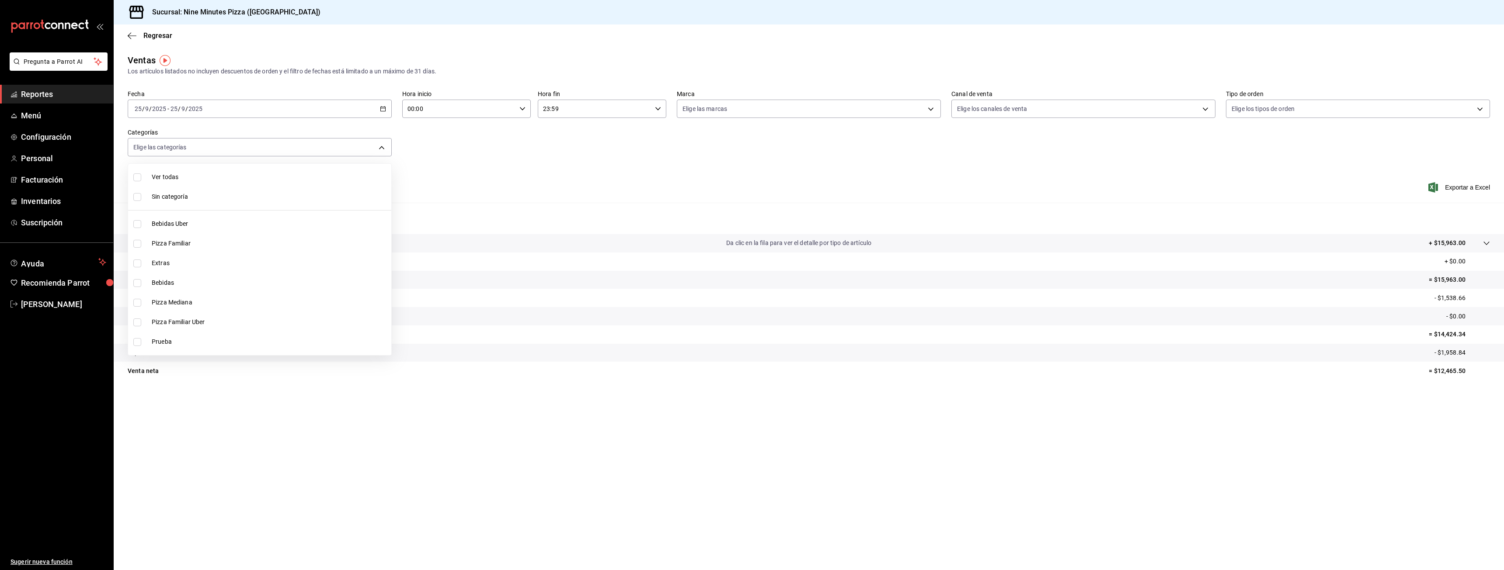
checkbox input "true"
click at [181, 300] on span "Pizza Mediana" at bounding box center [270, 302] width 236 height 9
type input "a6f227a2-c6fa-4ea3-9182-23ddeeed6aca,ae9660e2-3f7a-4949-86c3-e13fa0e79499"
checkbox input "true"
click at [438, 174] on div at bounding box center [752, 285] width 1504 height 570
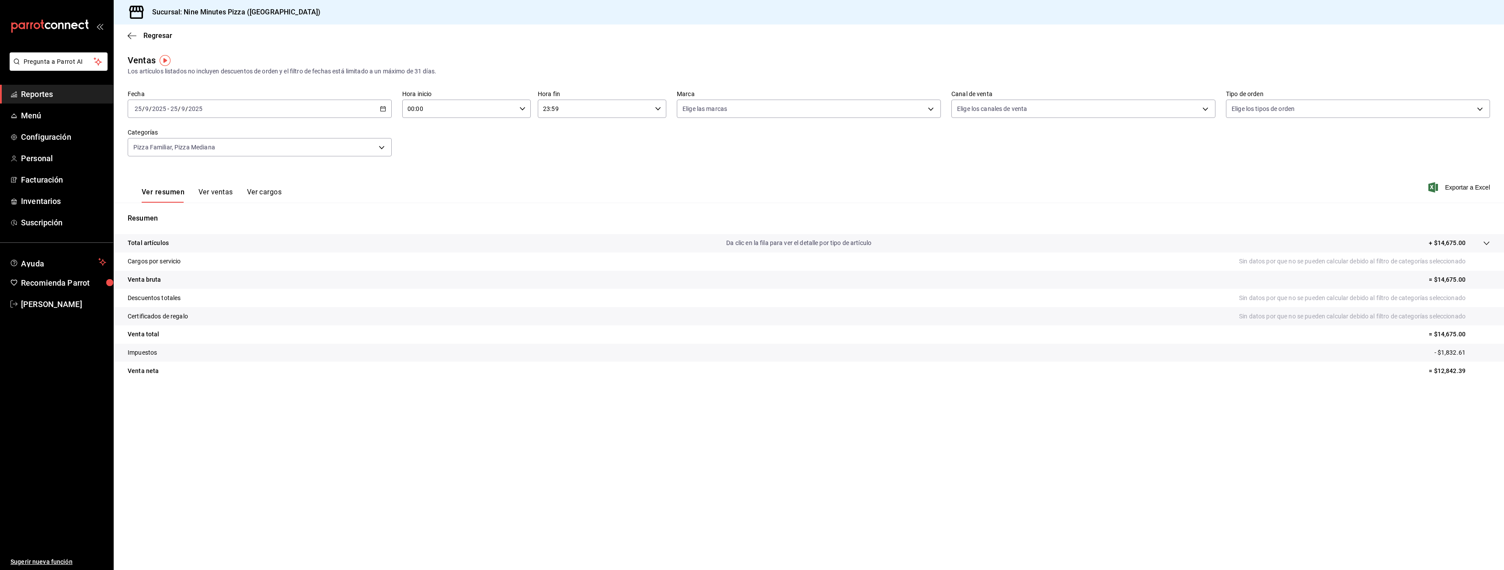
click at [213, 188] on button "Ver ventas" at bounding box center [215, 195] width 35 height 15
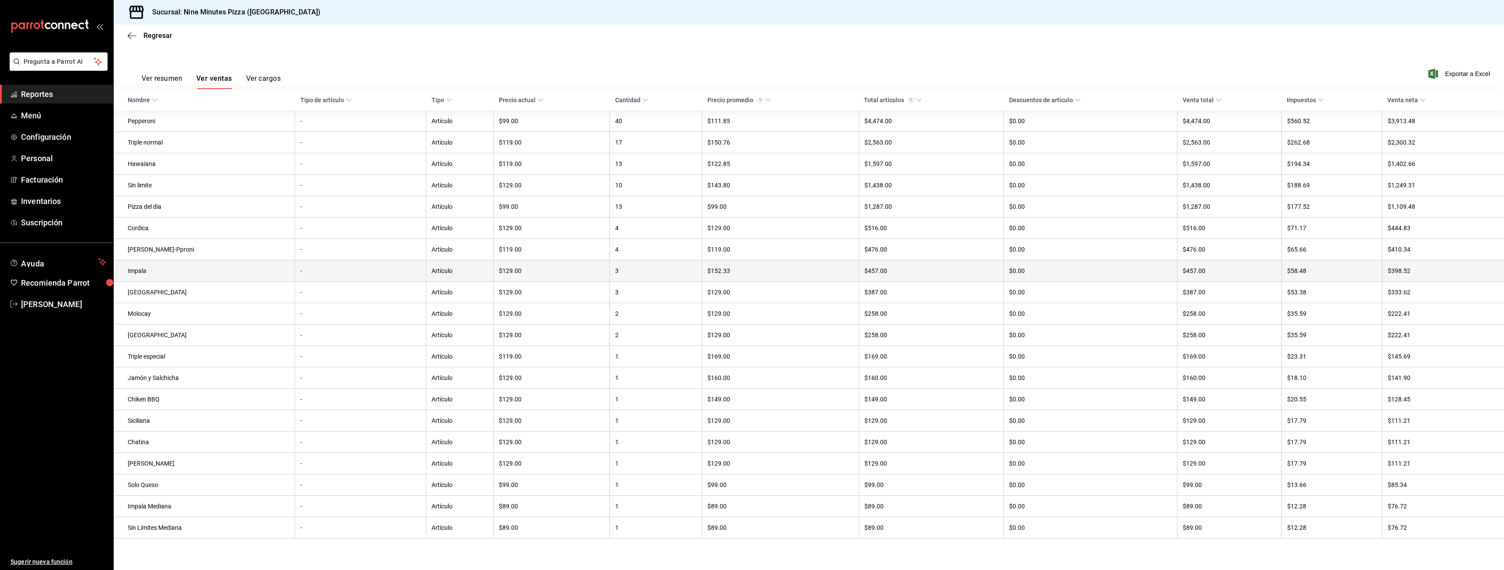
scroll to position [123, 0]
